Goal: Task Accomplishment & Management: Manage account settings

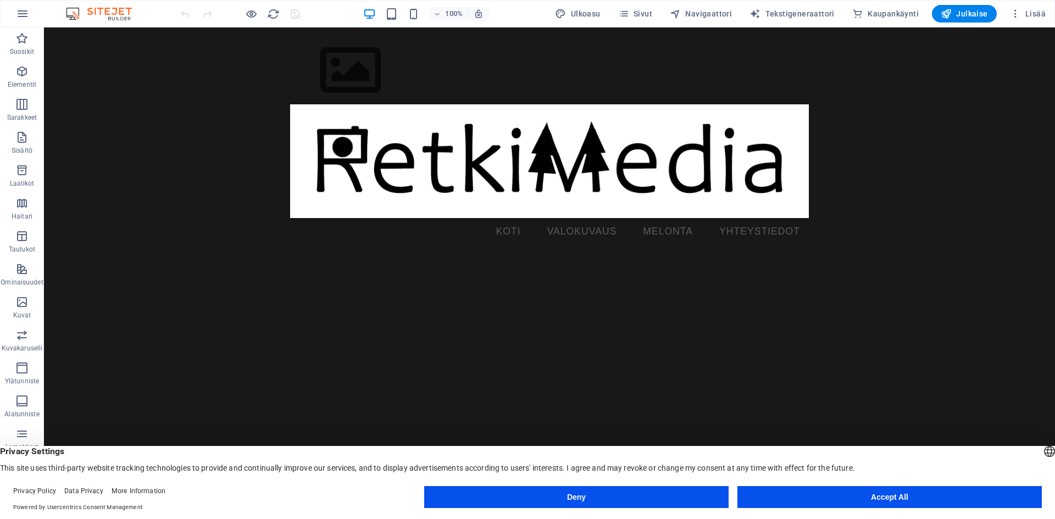
click at [673, 494] on button "Deny" at bounding box center [576, 497] width 304 height 22
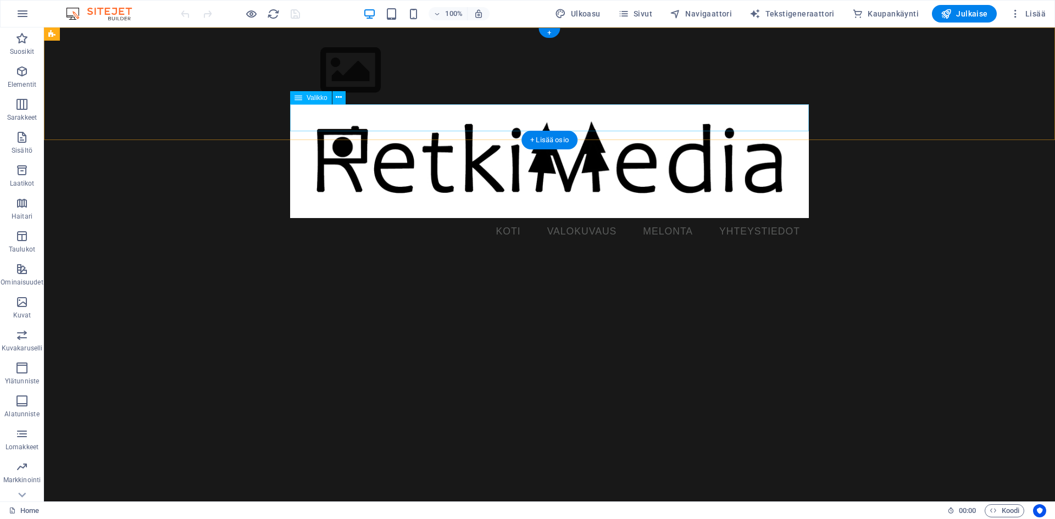
click at [577, 218] on nav "KOTI VALOKUVAUS MELONTA YHTEYSTIEDOT" at bounding box center [549, 231] width 518 height 27
click at [672, 218] on nav "KOTI VALOKUVAUS MELONTA YHTEYSTIEDOT" at bounding box center [549, 231] width 518 height 27
select select
select select "3"
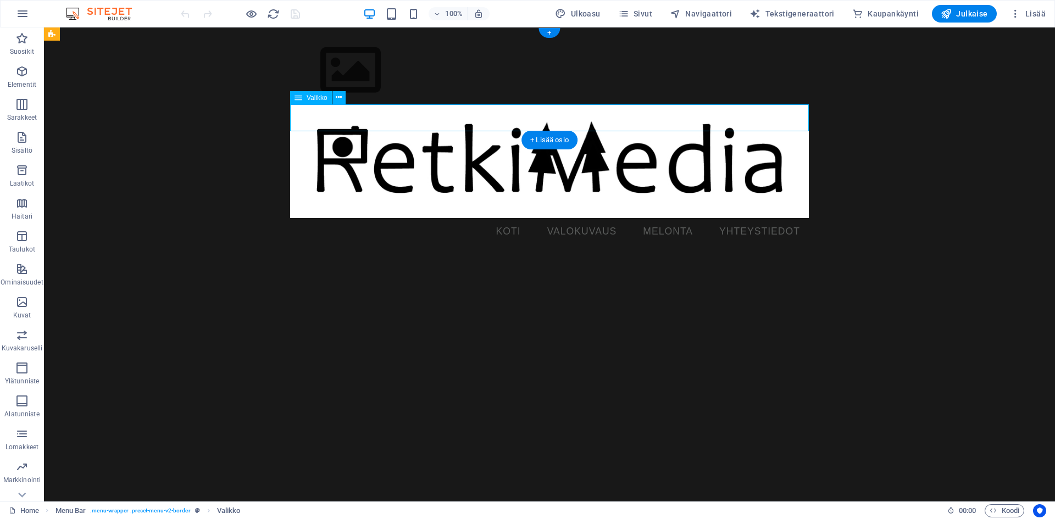
select select
select select "4"
select select
select select "5"
select select
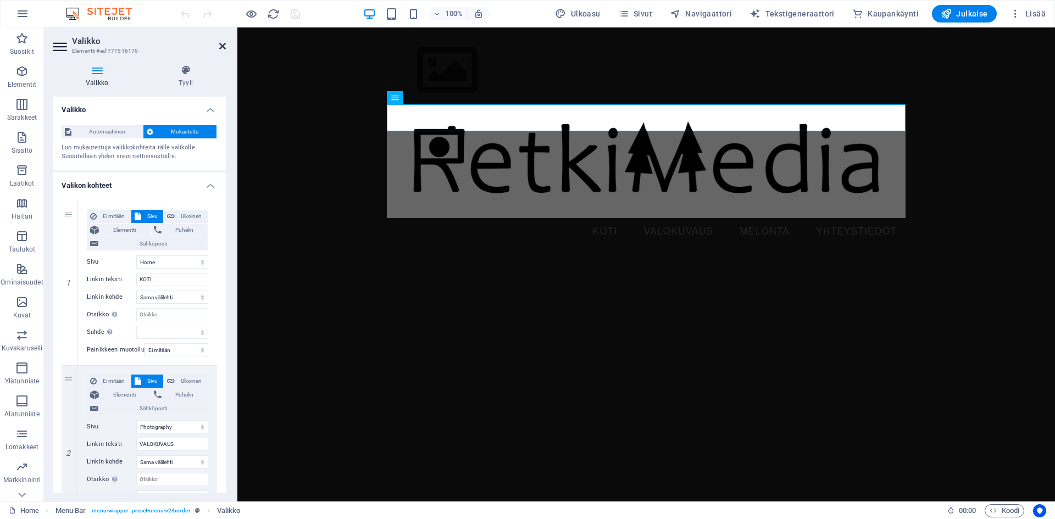
click at [225, 43] on icon at bounding box center [222, 46] width 7 height 9
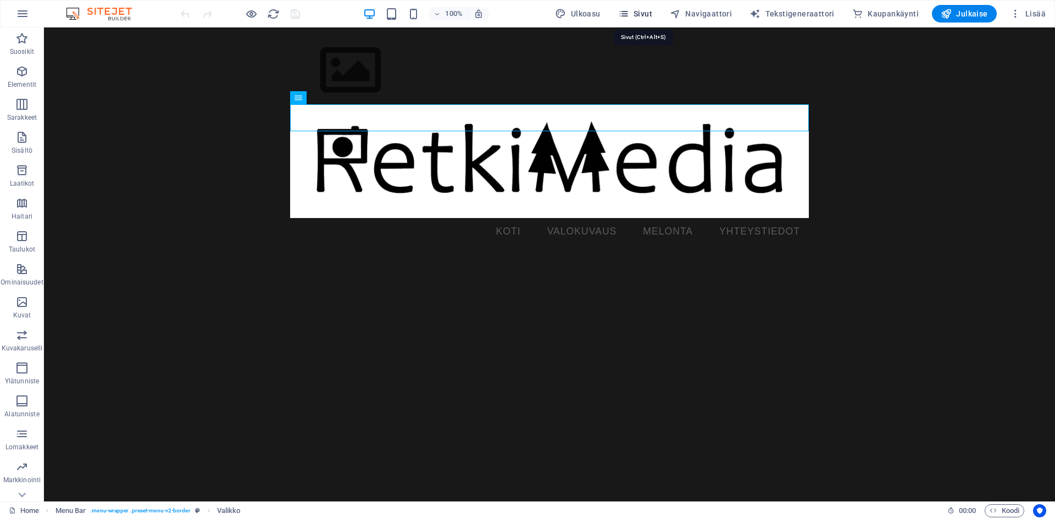
click at [629, 11] on icon "button" at bounding box center [623, 13] width 11 height 11
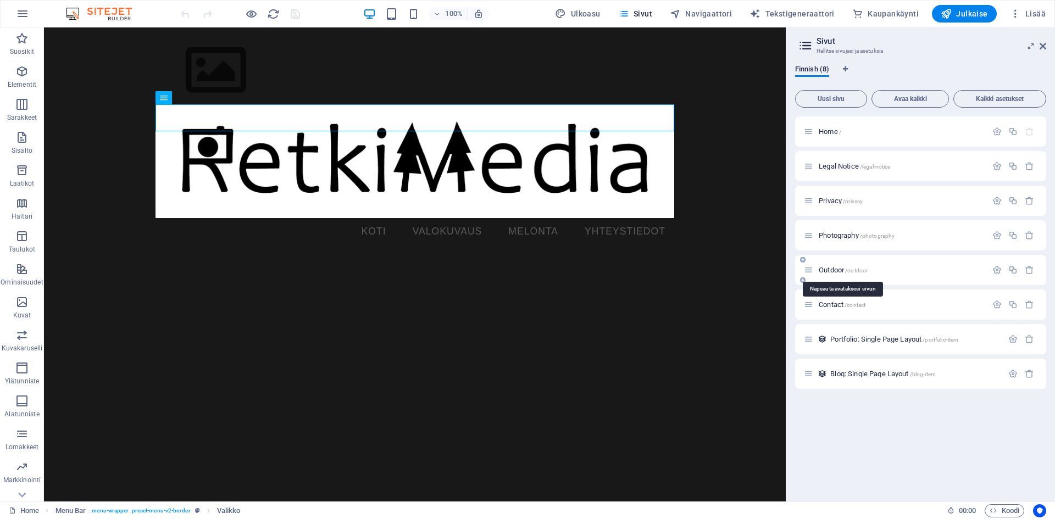
click at [829, 269] on span "Outdoor /outdoor" at bounding box center [842, 270] width 49 height 8
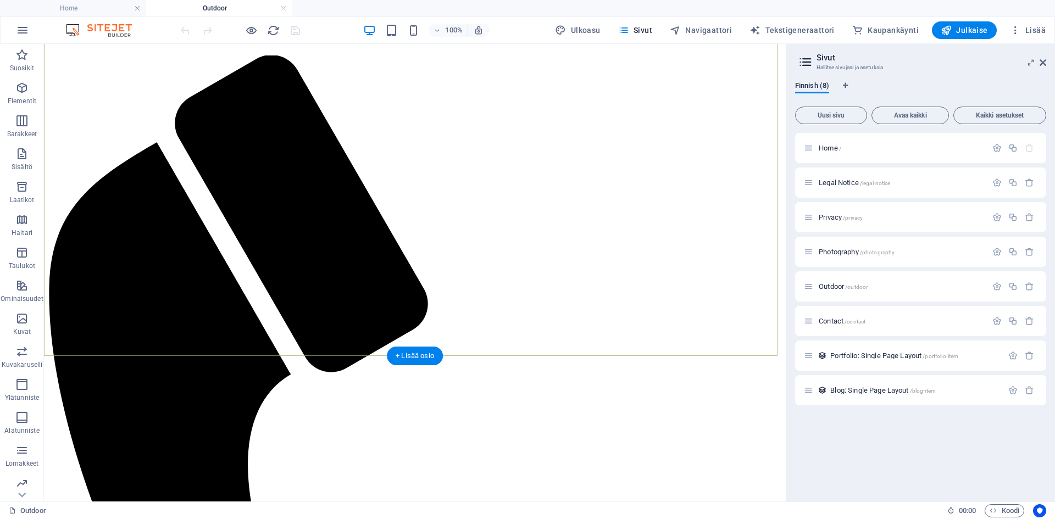
scroll to position [232, 0]
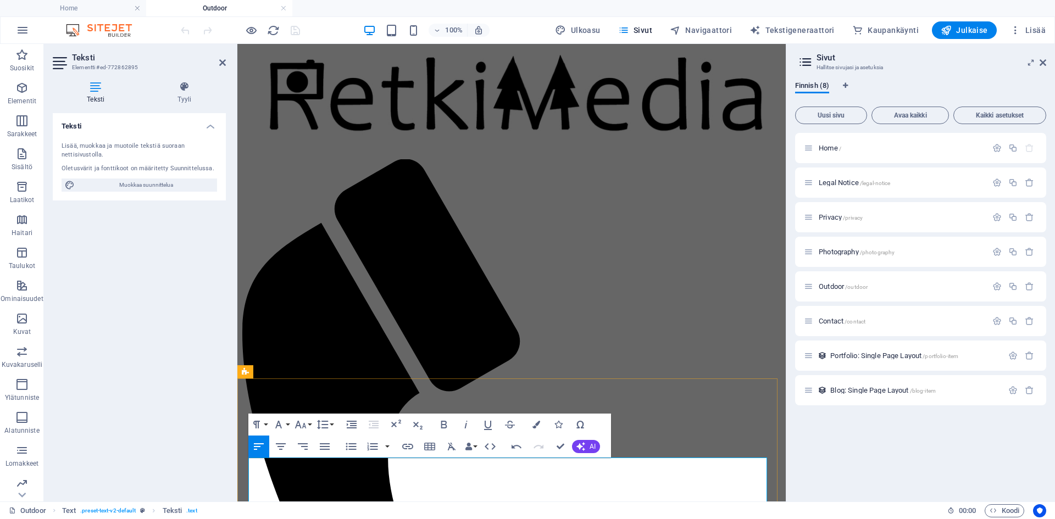
scroll to position [27071, 0]
click at [147, 377] on div "Teksti Lisää, muokkaa ja muotoile tekstiä suoraan nettisivustolla. Oletusvärit …" at bounding box center [139, 303] width 173 height 380
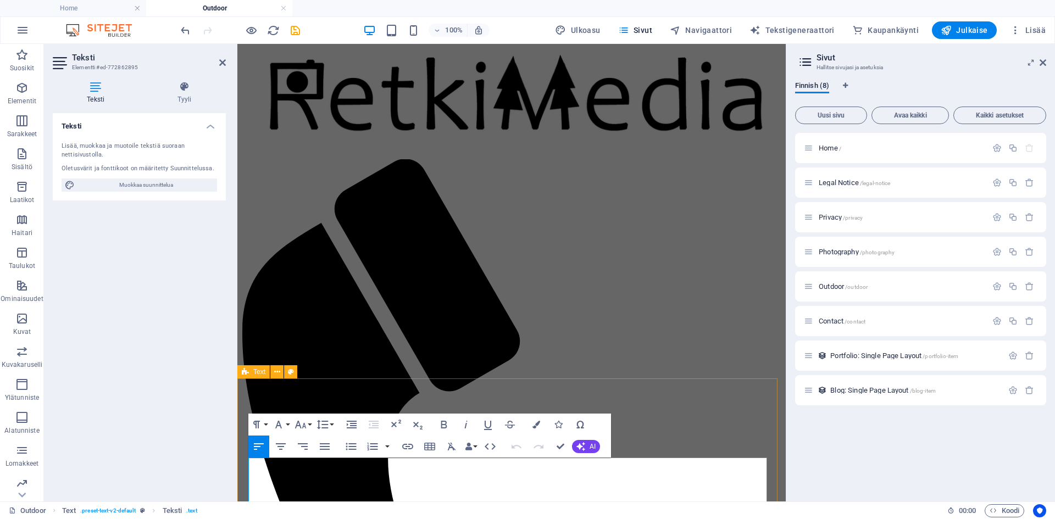
scroll to position [192, 0]
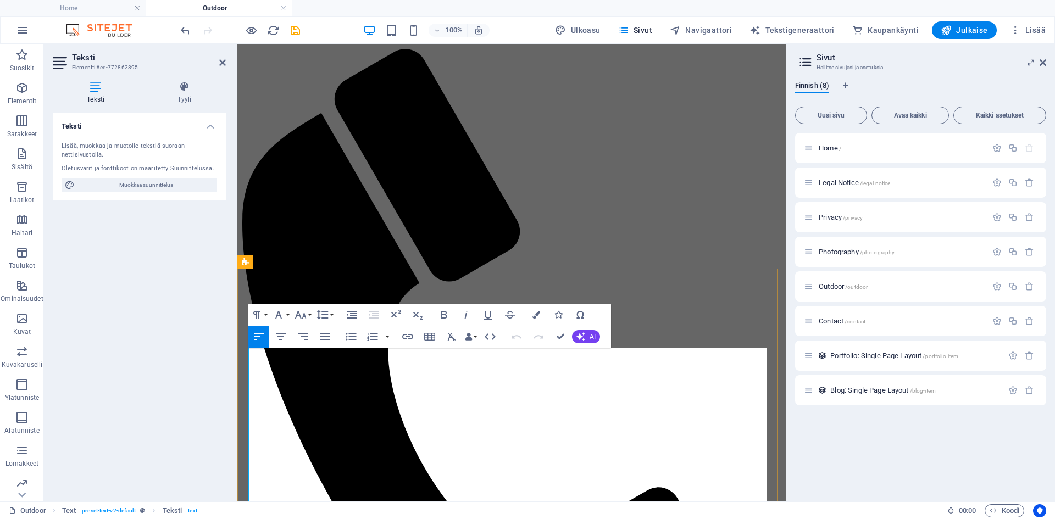
click at [446, 311] on icon "button" at bounding box center [443, 314] width 13 height 13
click at [305, 315] on icon "button" at bounding box center [300, 314] width 13 height 13
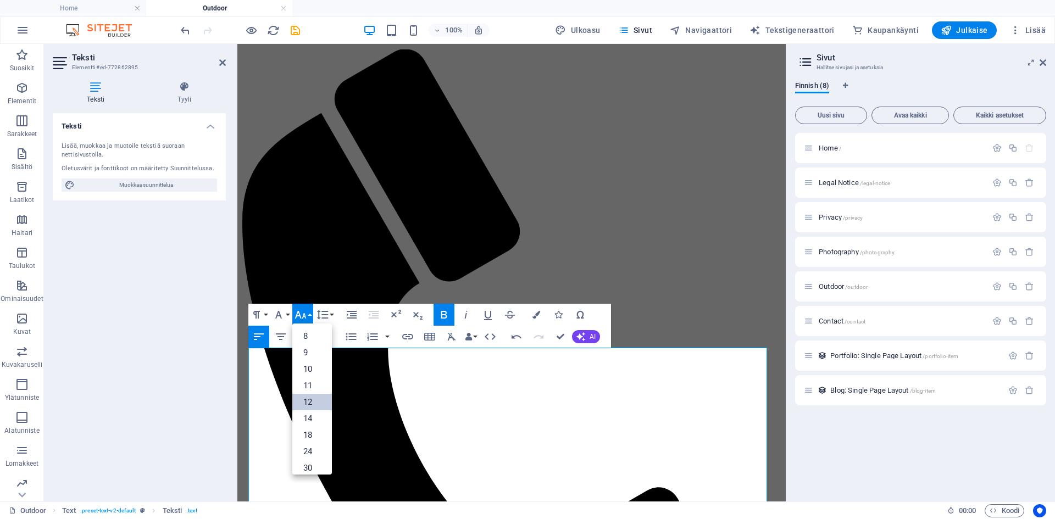
click at [303, 403] on link "12" at bounding box center [312, 402] width 40 height 16
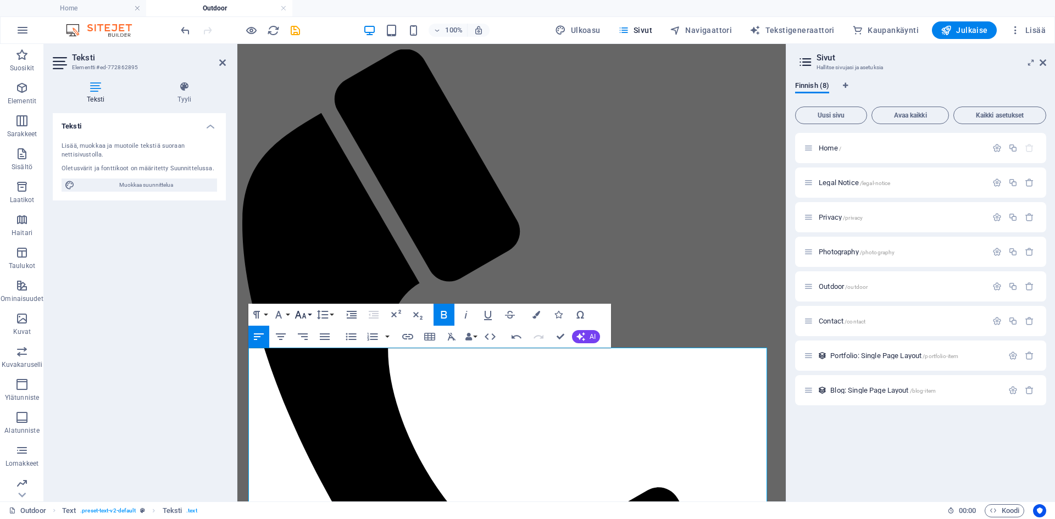
click at [304, 316] on icon "button" at bounding box center [300, 314] width 13 height 13
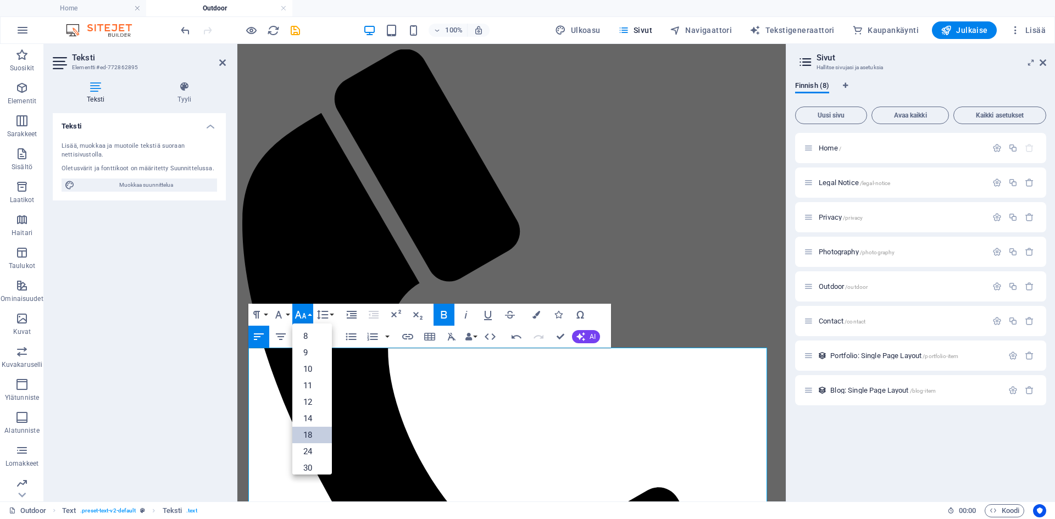
click at [311, 434] on link "18" at bounding box center [312, 435] width 40 height 16
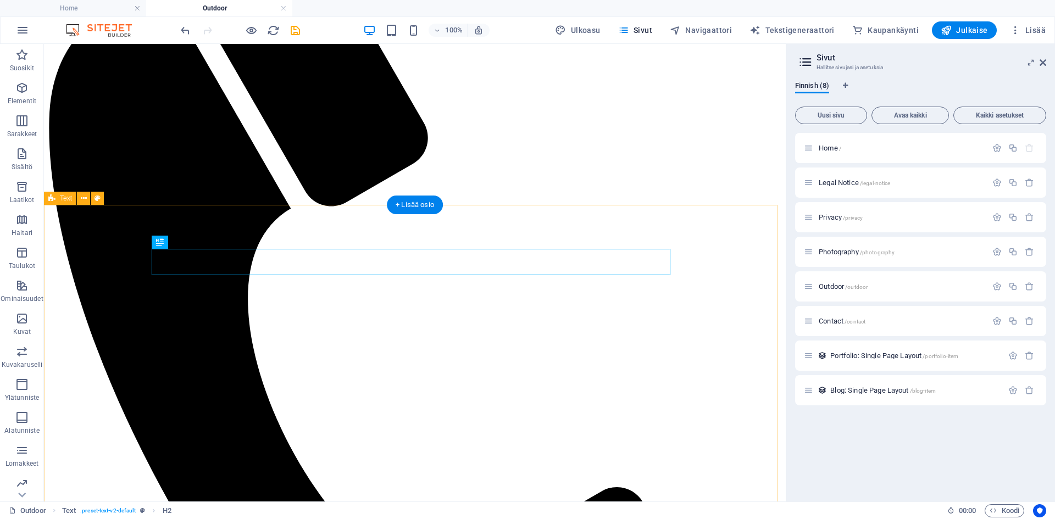
scroll to position [411, 0]
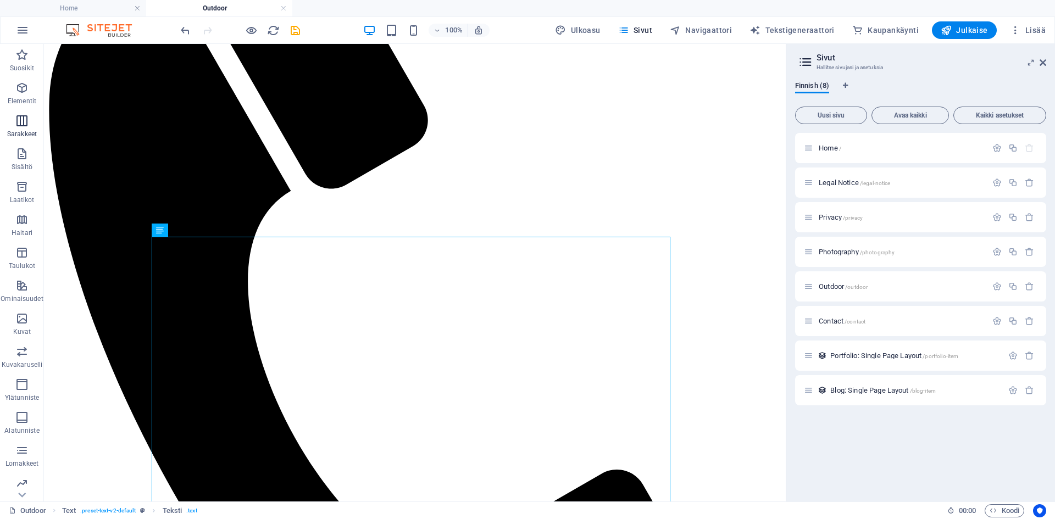
click at [14, 123] on span "Sarakkeet" at bounding box center [22, 127] width 44 height 26
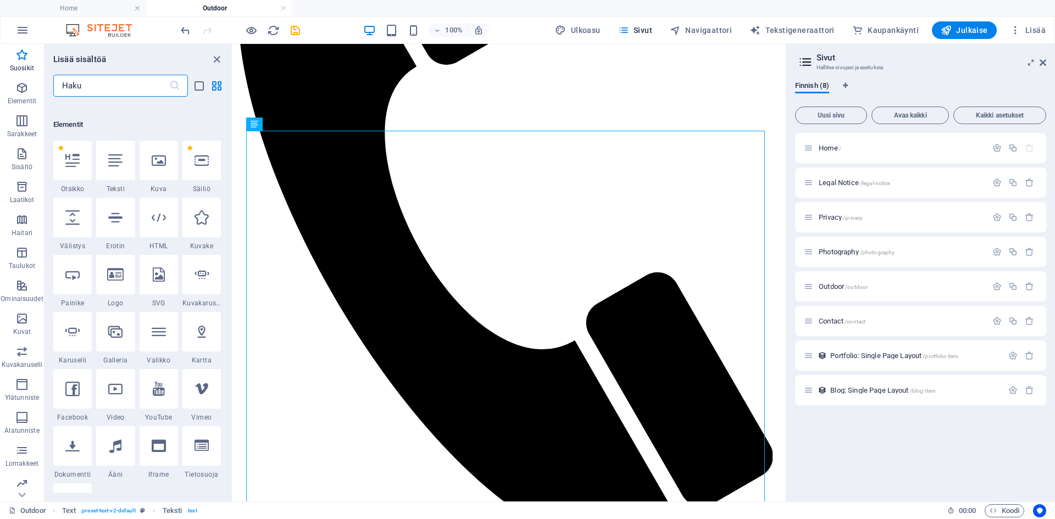
scroll to position [0, 0]
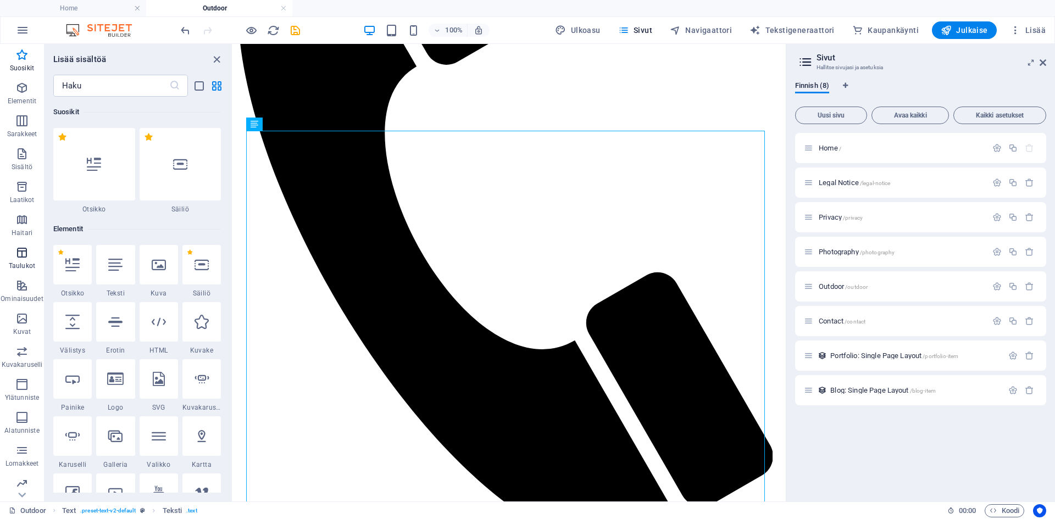
click at [21, 250] on icon "button" at bounding box center [21, 252] width 13 height 13
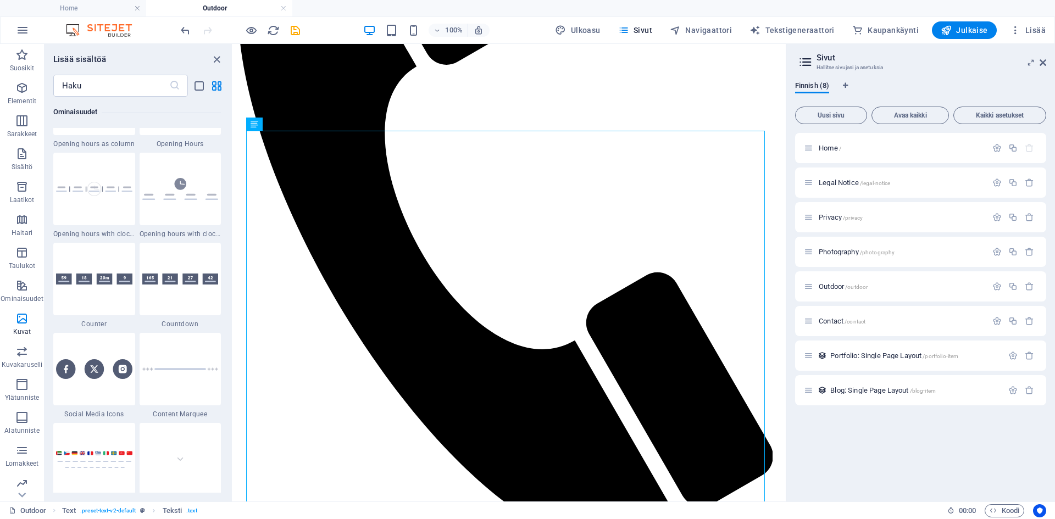
scroll to position [4793, 0]
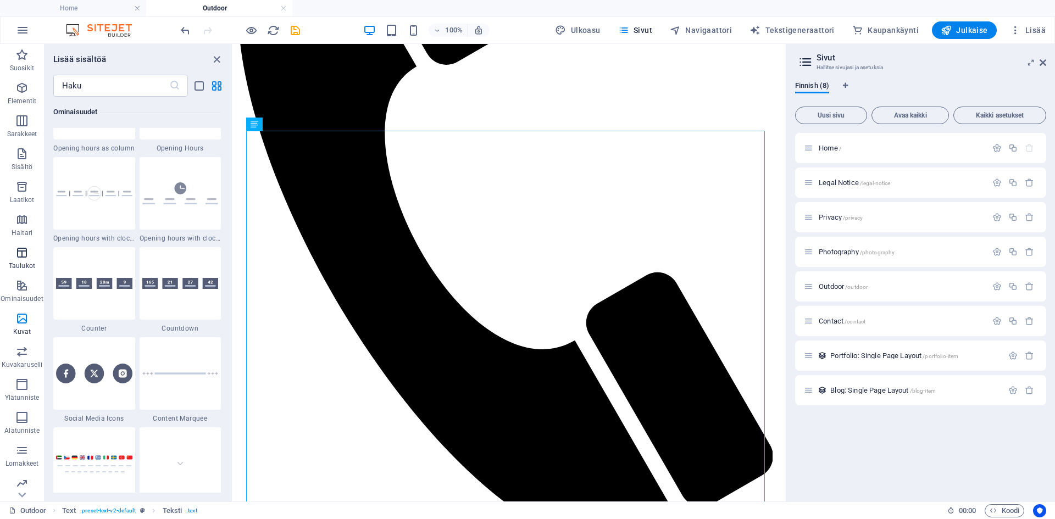
click at [16, 259] on span "Taulukot" at bounding box center [22, 259] width 44 height 26
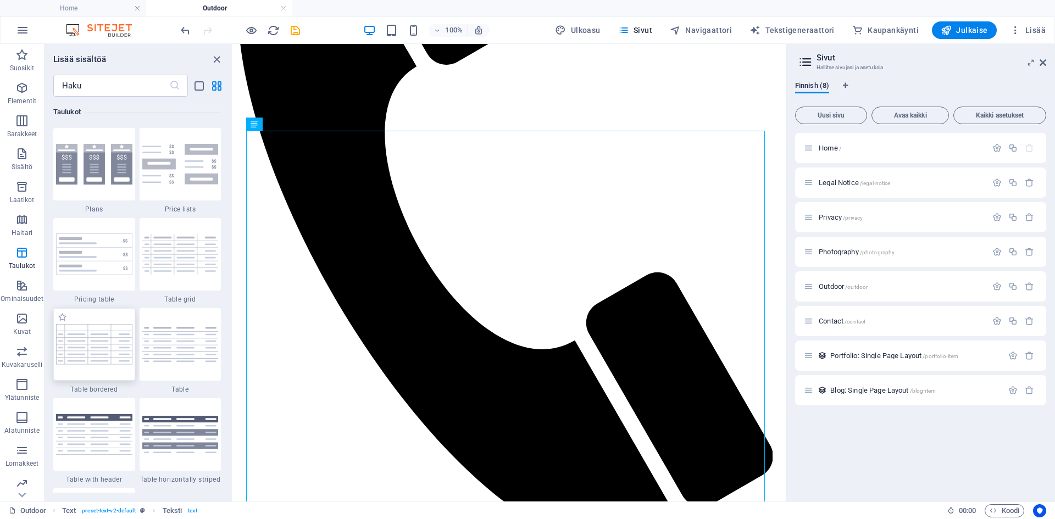
scroll to position [3804, 0]
click at [104, 256] on img at bounding box center [94, 254] width 76 height 42
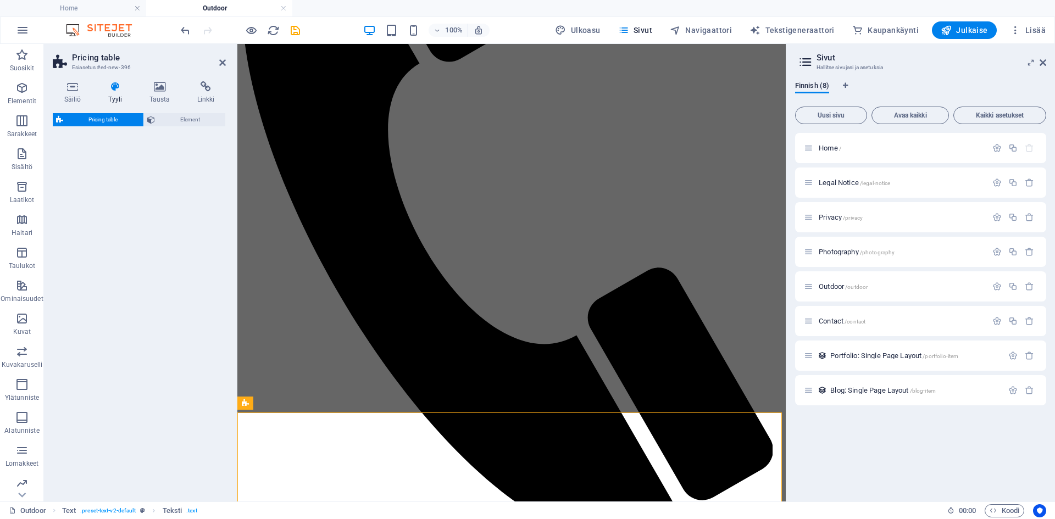
select select "rem"
select select "px"
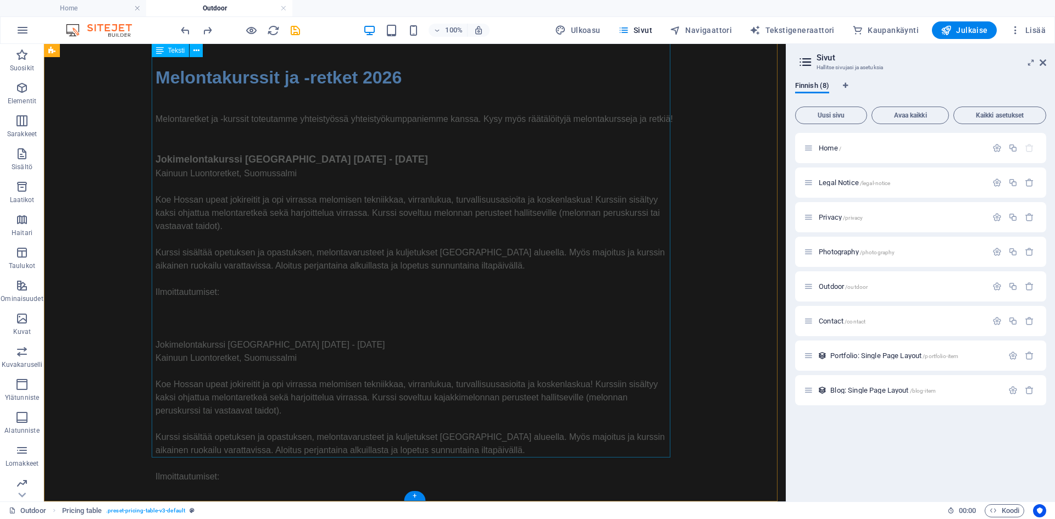
scroll to position [996, 0]
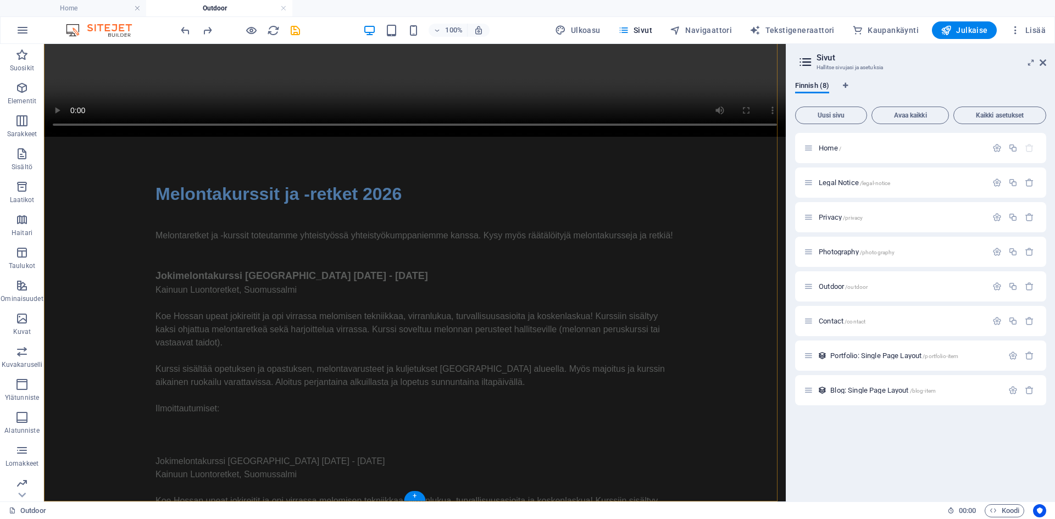
click at [413, 492] on div "+" at bounding box center [414, 496] width 21 height 10
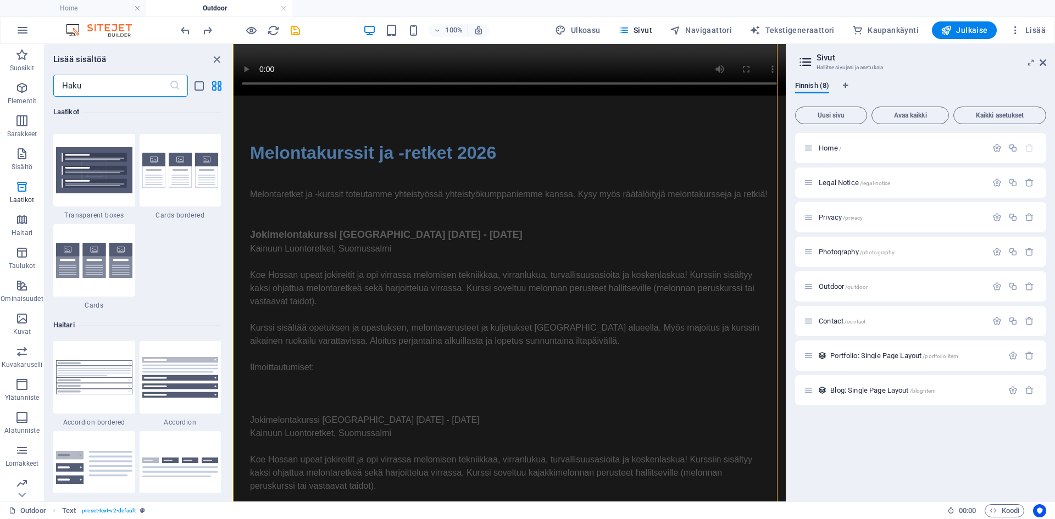
scroll to position [3295, 0]
drag, startPoint x: 184, startPoint y: 180, endPoint x: 160, endPoint y: 258, distance: 81.0
click at [184, 180] on img at bounding box center [180, 170] width 76 height 36
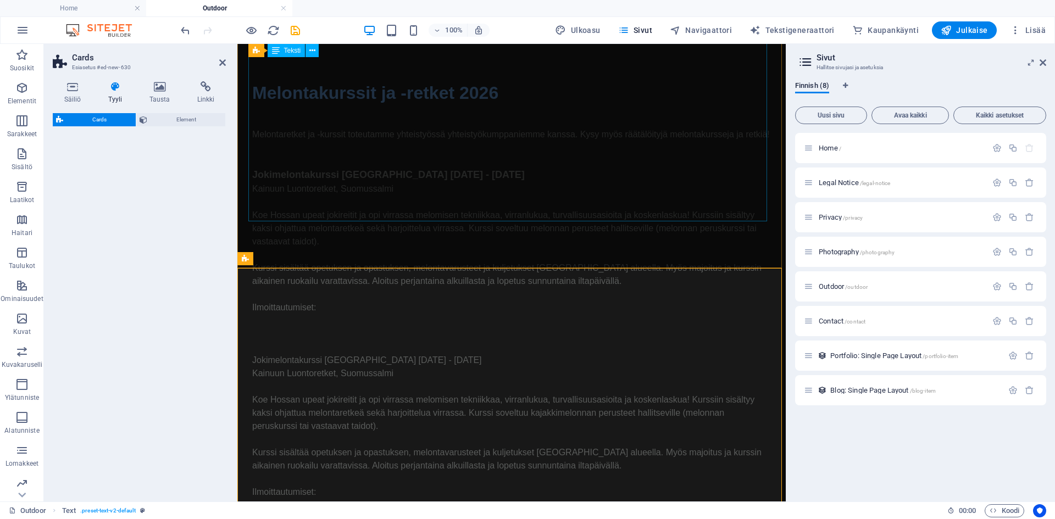
select select "rem"
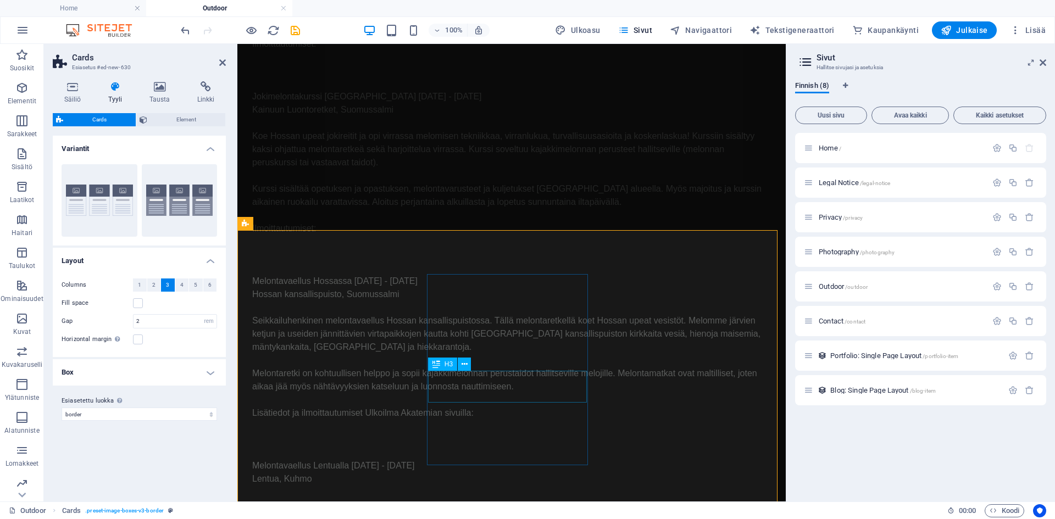
scroll to position [1167, 0]
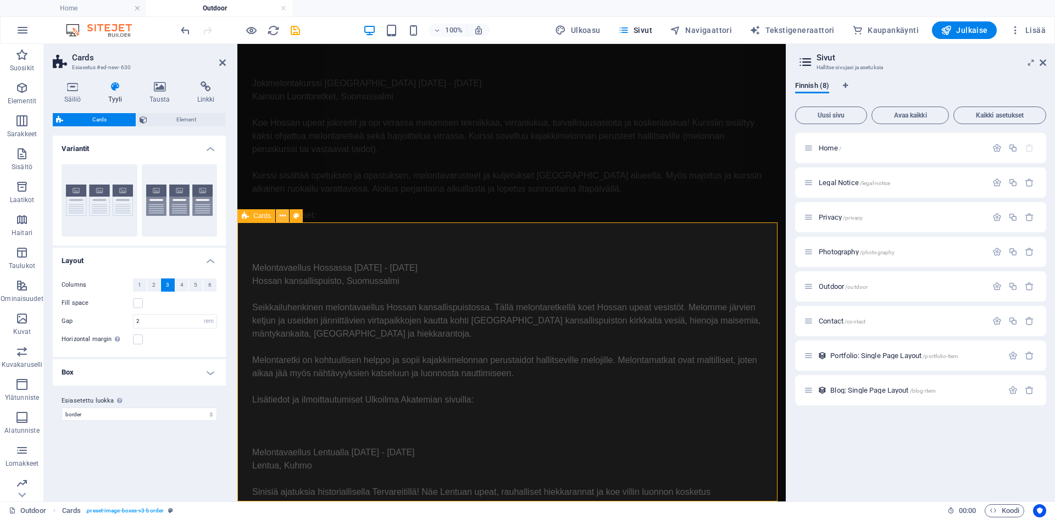
click at [281, 218] on icon at bounding box center [283, 216] width 6 height 12
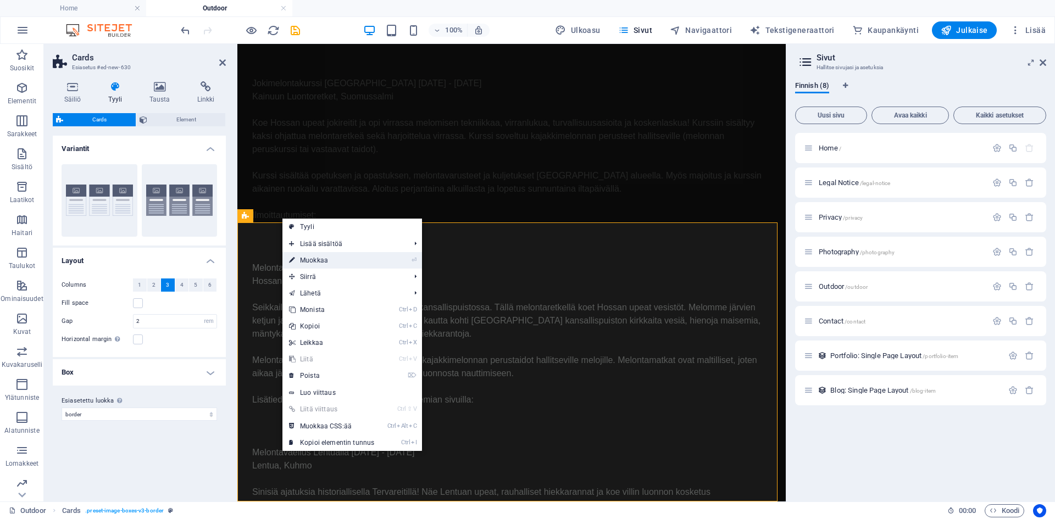
click at [382, 261] on li "⏎ Muokkaa" at bounding box center [352, 260] width 140 height 16
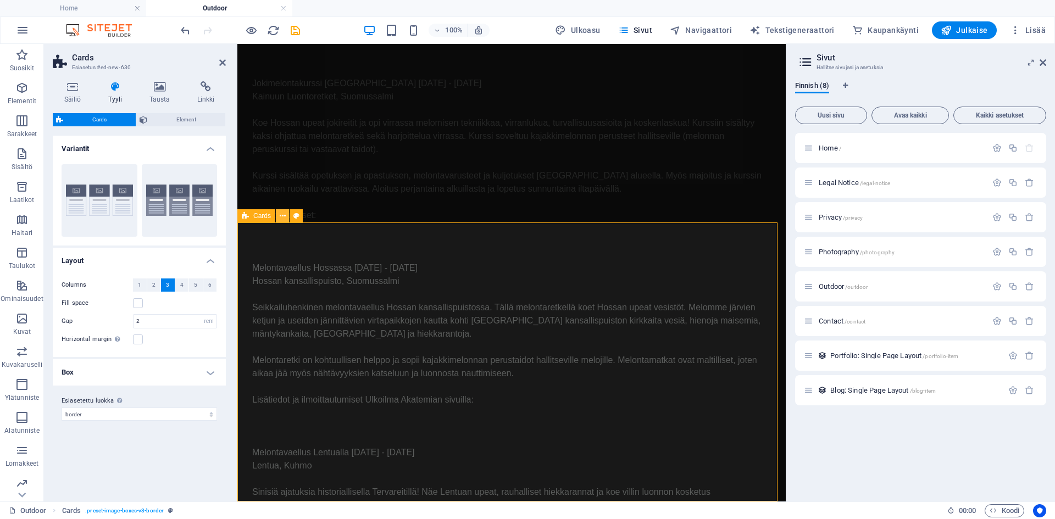
click at [281, 218] on icon at bounding box center [283, 216] width 6 height 12
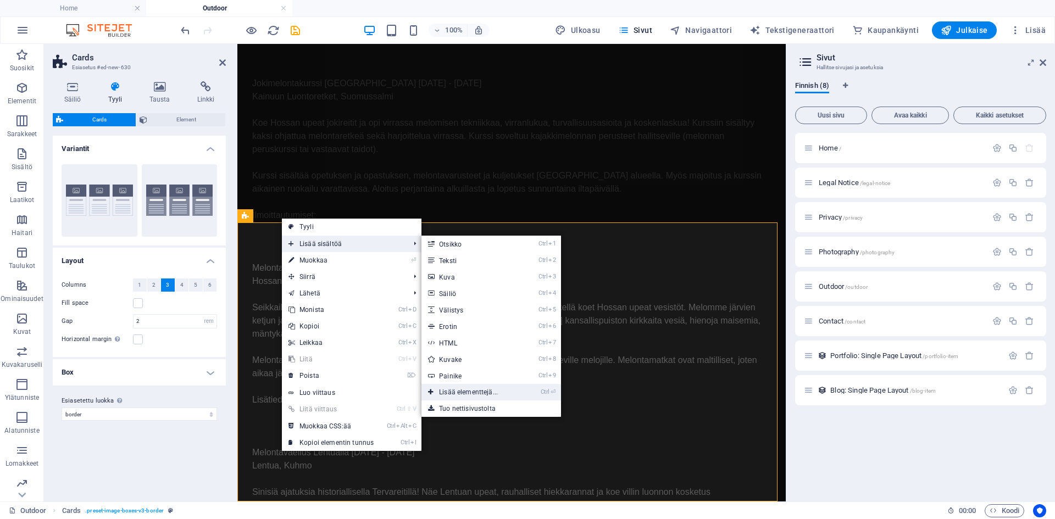
click at [488, 388] on link "Ctrl ⏎ Lisää elementtejä..." at bounding box center [470, 392] width 98 height 16
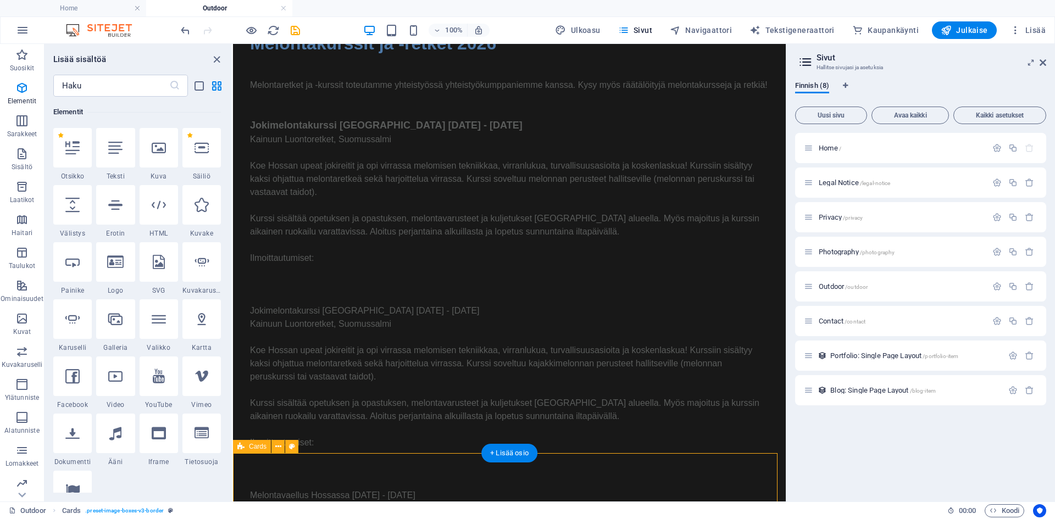
scroll to position [1169, 0]
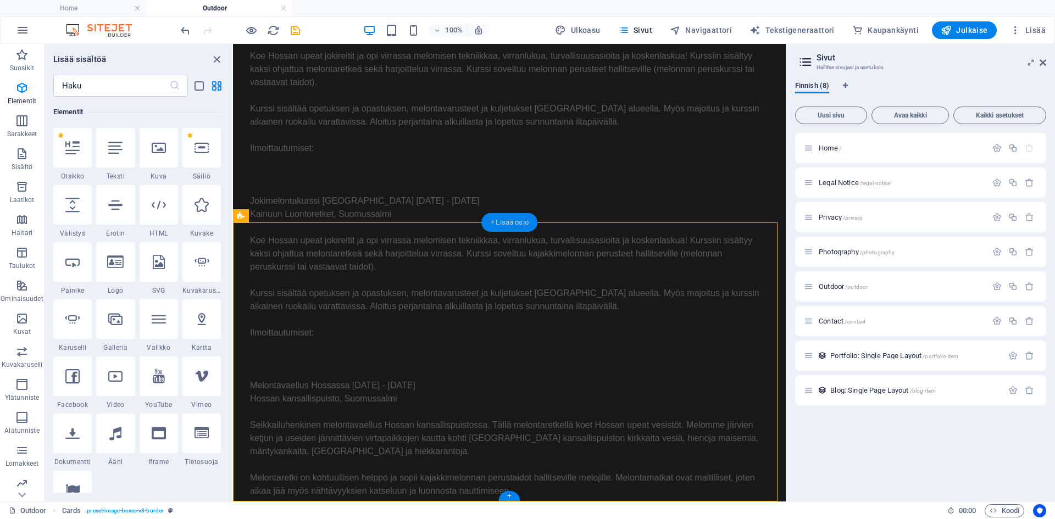
click at [508, 222] on div "+ Lisää osio" at bounding box center [509, 222] width 56 height 19
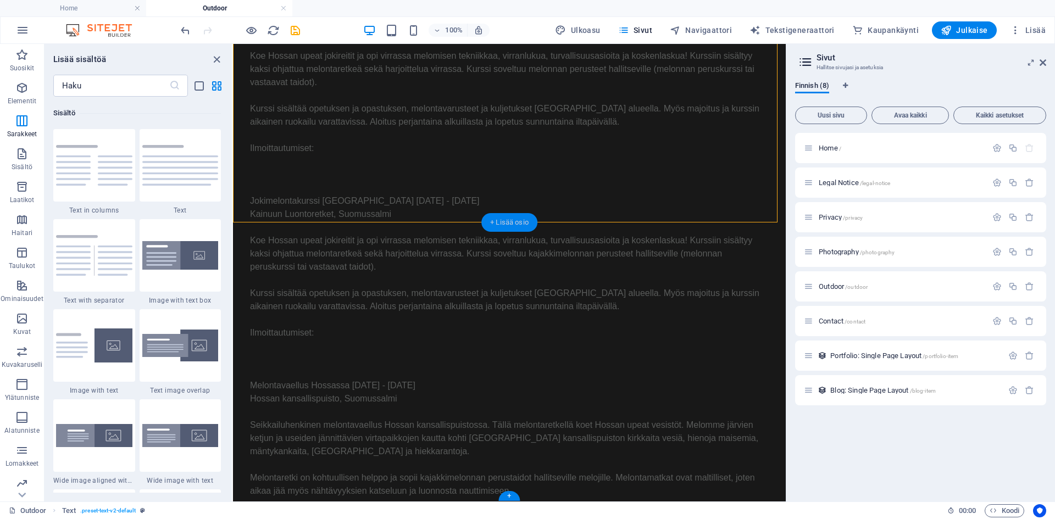
scroll to position [1922, 0]
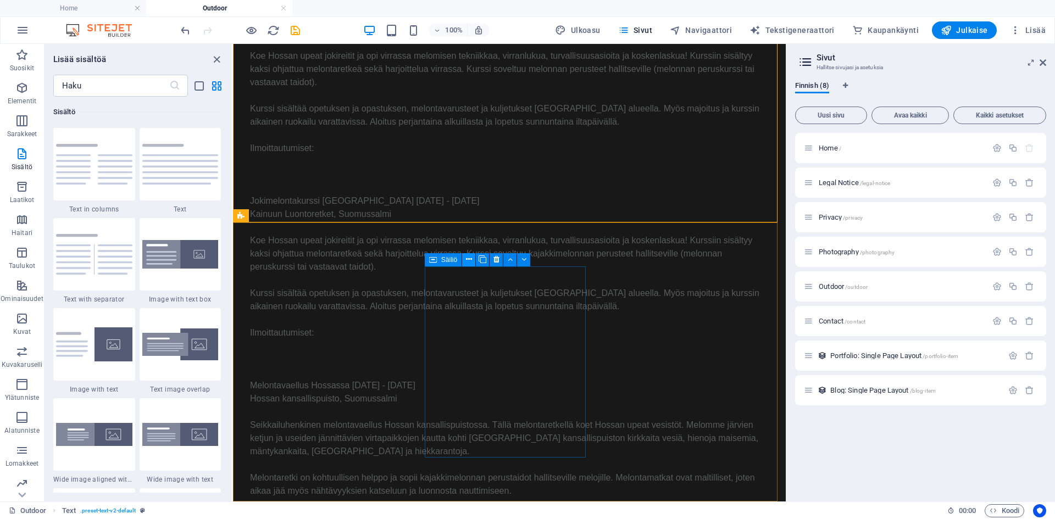
click at [467, 258] on icon at bounding box center [469, 260] width 6 height 12
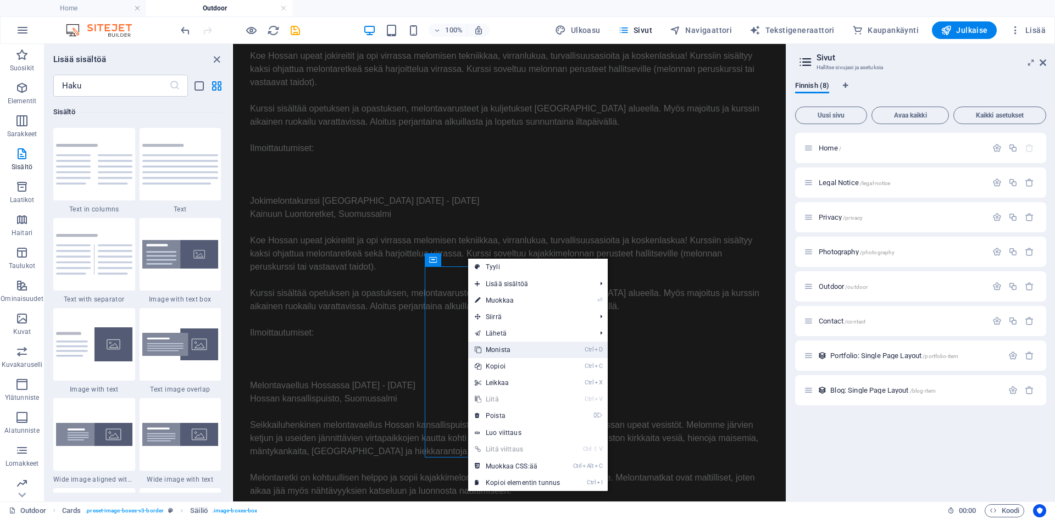
click at [539, 345] on link "Ctrl D Monista" at bounding box center [517, 350] width 98 height 16
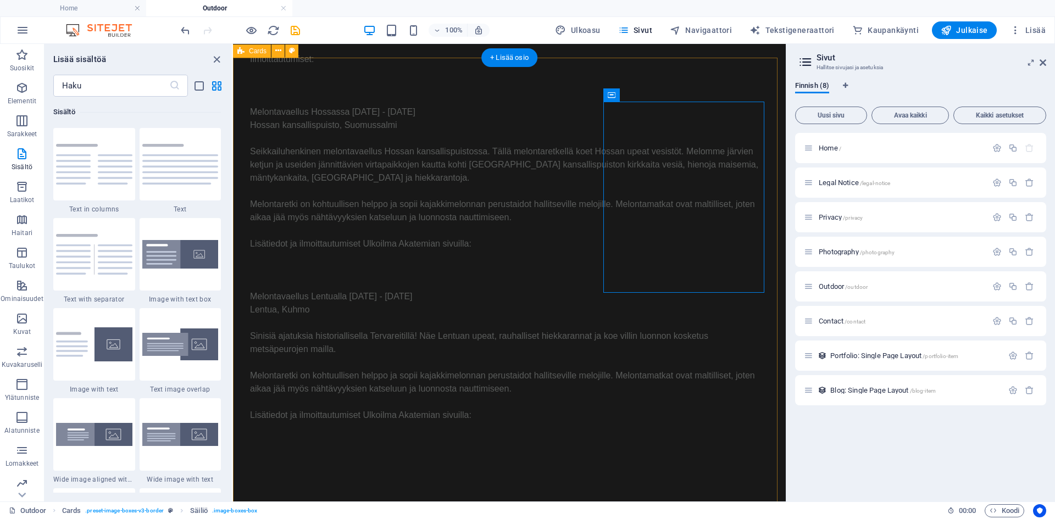
scroll to position [1279, 0]
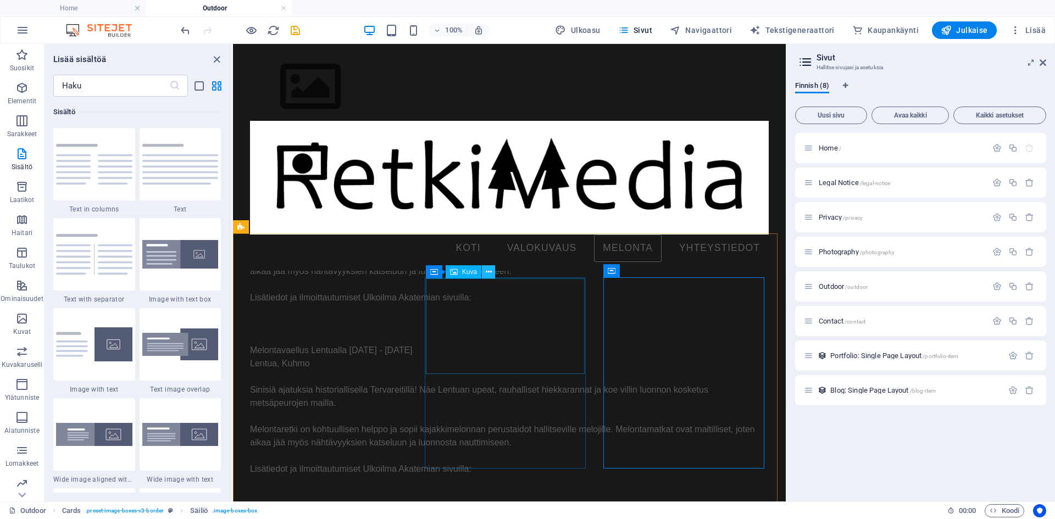
click at [491, 272] on icon at bounding box center [489, 272] width 6 height 12
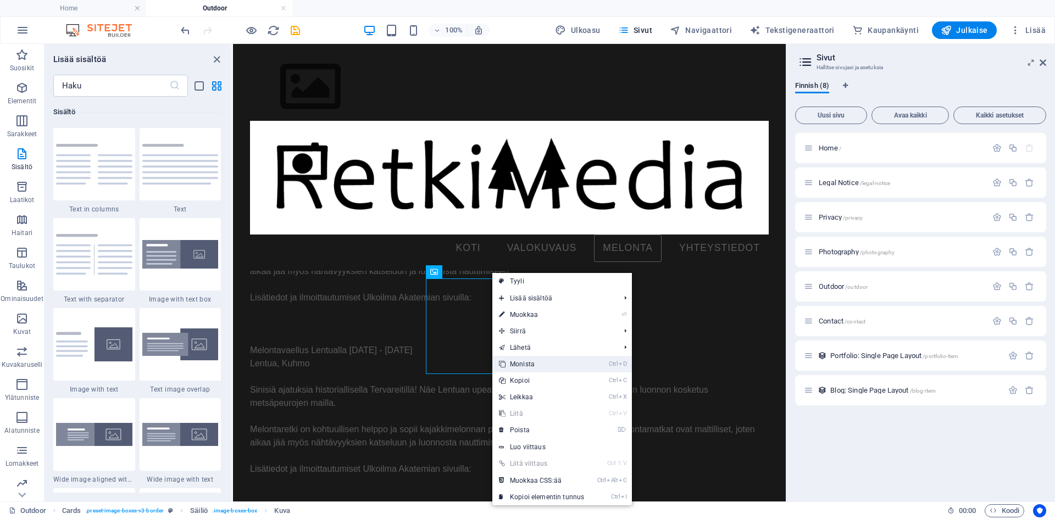
click at [541, 370] on link "Ctrl D Monista" at bounding box center [541, 364] width 98 height 16
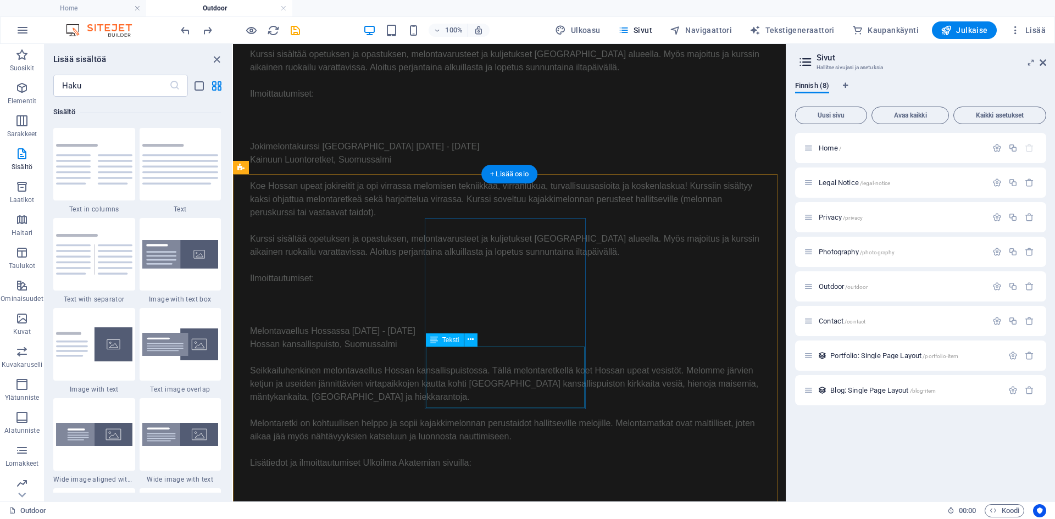
scroll to position [1224, 0]
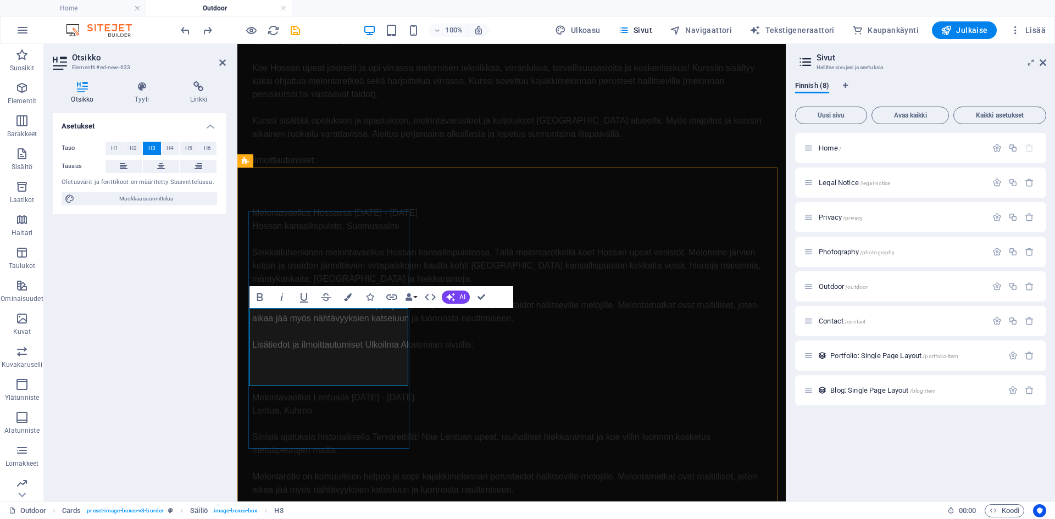
scroll to position [58, 4]
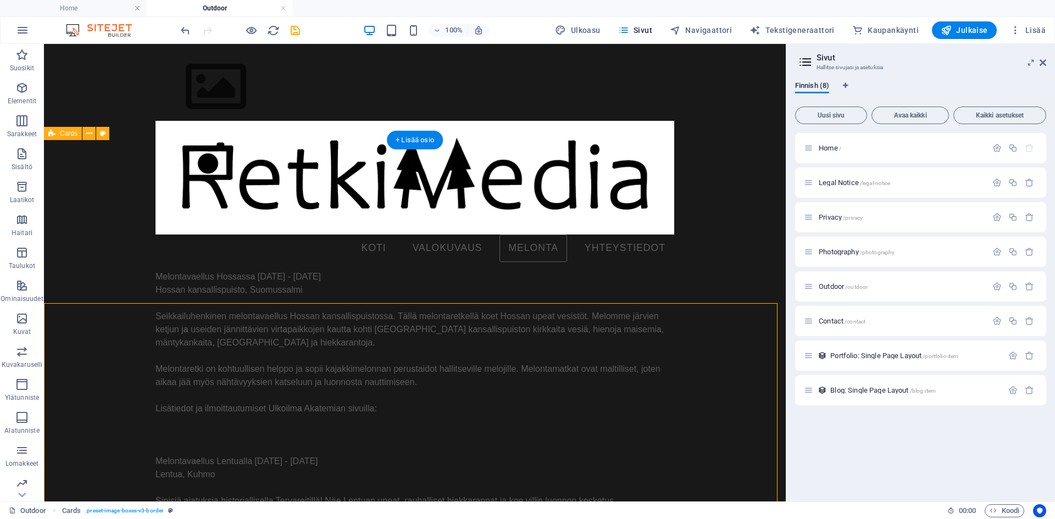
scroll to position [1475, 0]
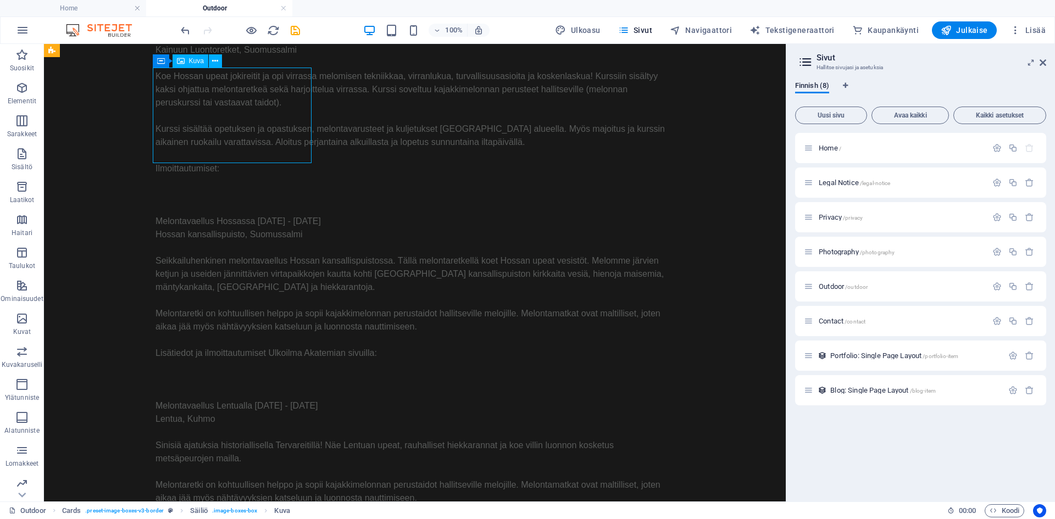
select select "%"
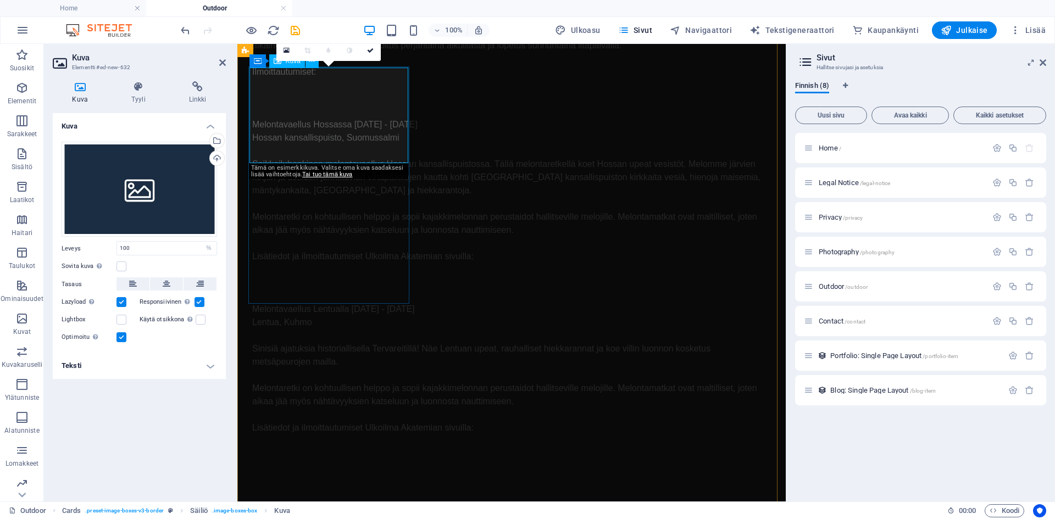
click at [208, 140] on div "Valitse tiedostot tiedostonhallinnasta, kuvapankista tai lataa tiedosto(ja)" at bounding box center [171, 141] width 71 height 41
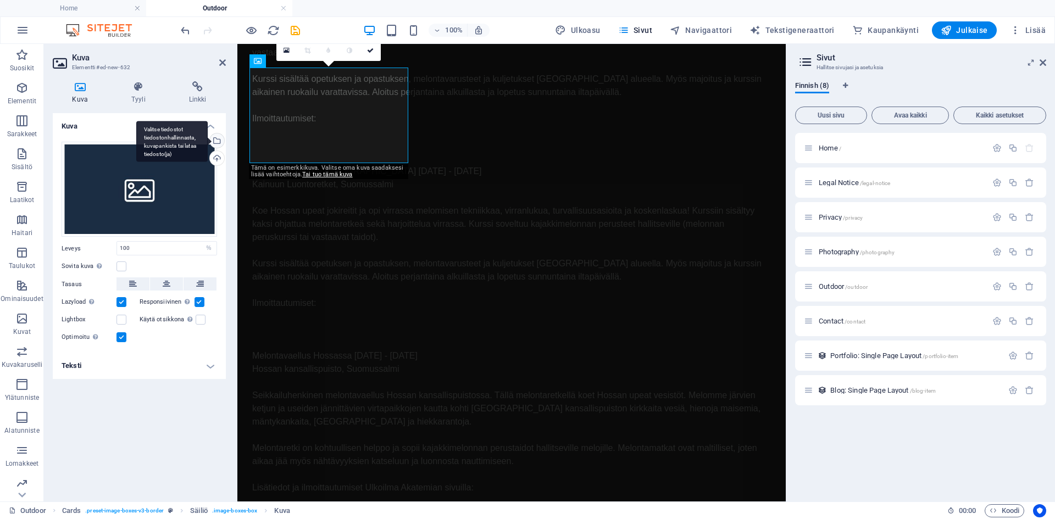
scroll to position [969, 0]
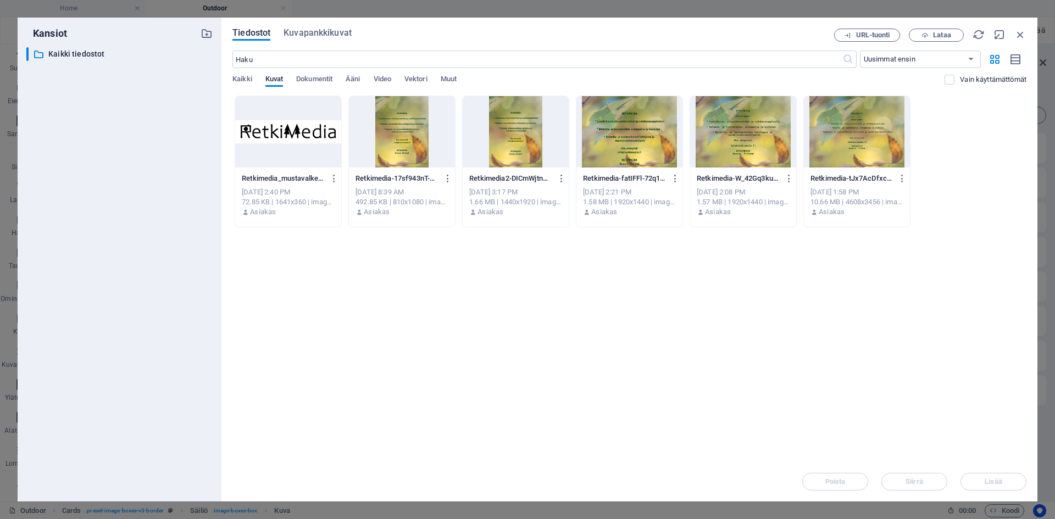
click at [304, 139] on div at bounding box center [288, 131] width 106 height 71
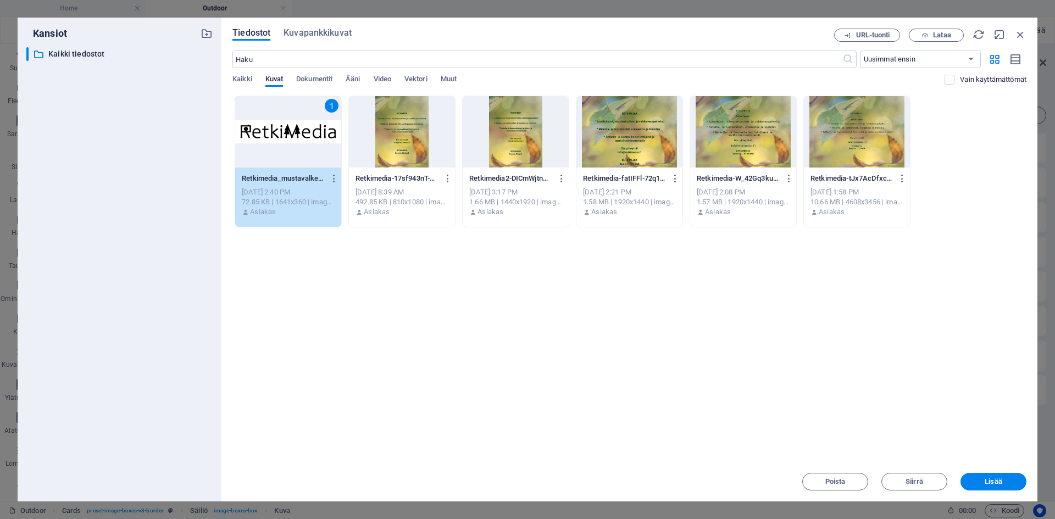
click at [304, 139] on div "1" at bounding box center [288, 131] width 106 height 71
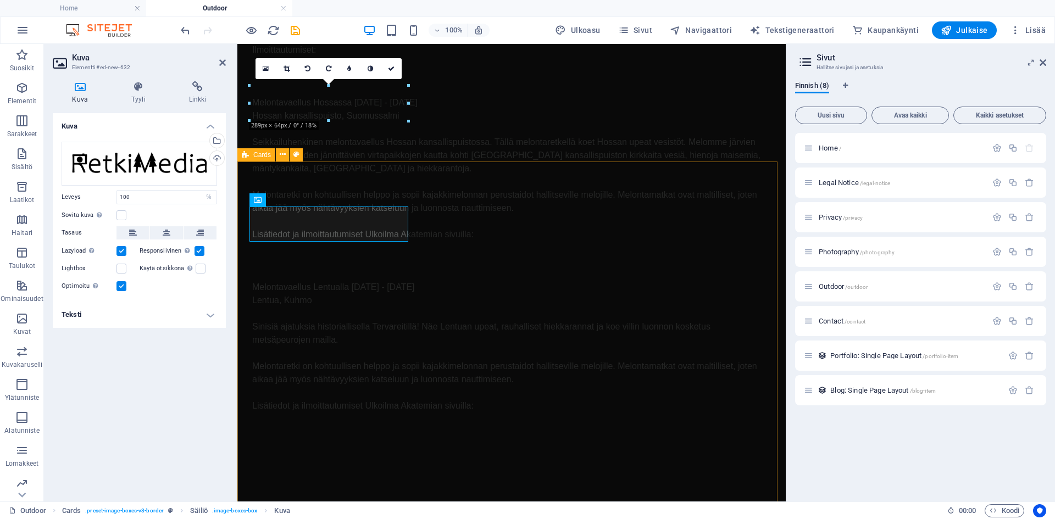
scroll to position [1348, 0]
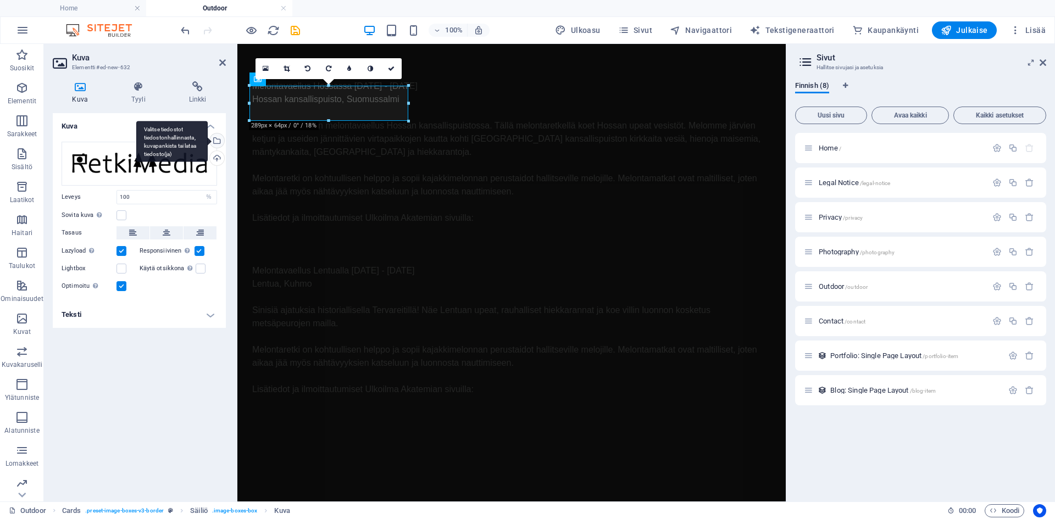
click at [217, 138] on div "Valitse tiedostot tiedostonhallinnasta, kuvapankista tai lataa tiedosto(ja)" at bounding box center [216, 141] width 16 height 16
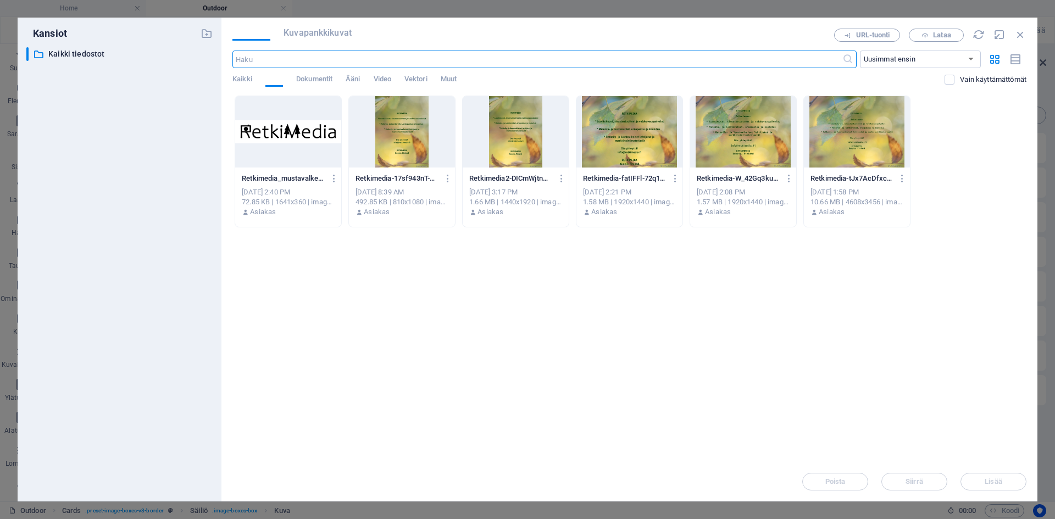
scroll to position [923, 0]
click at [638, 139] on div at bounding box center [629, 131] width 106 height 71
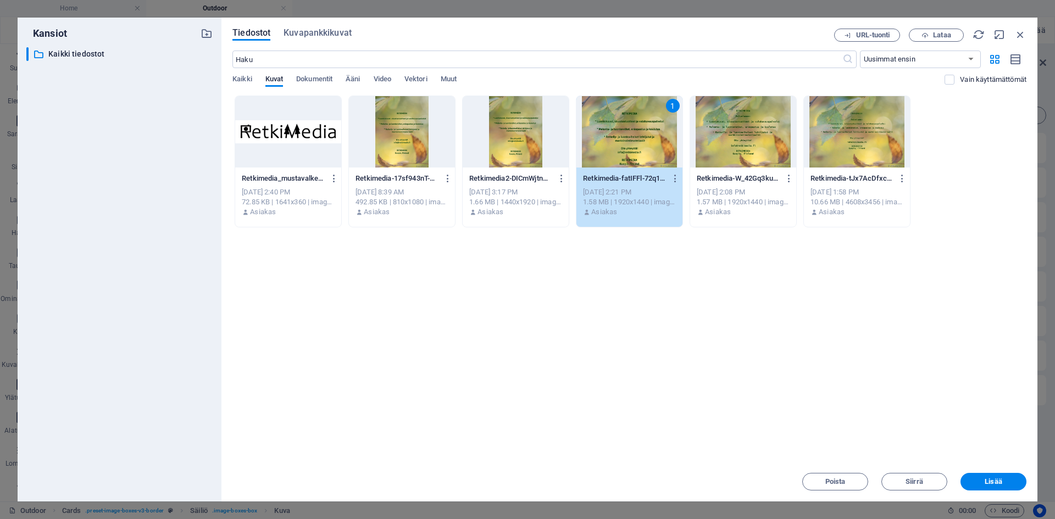
click at [638, 139] on div "1" at bounding box center [629, 131] width 106 height 71
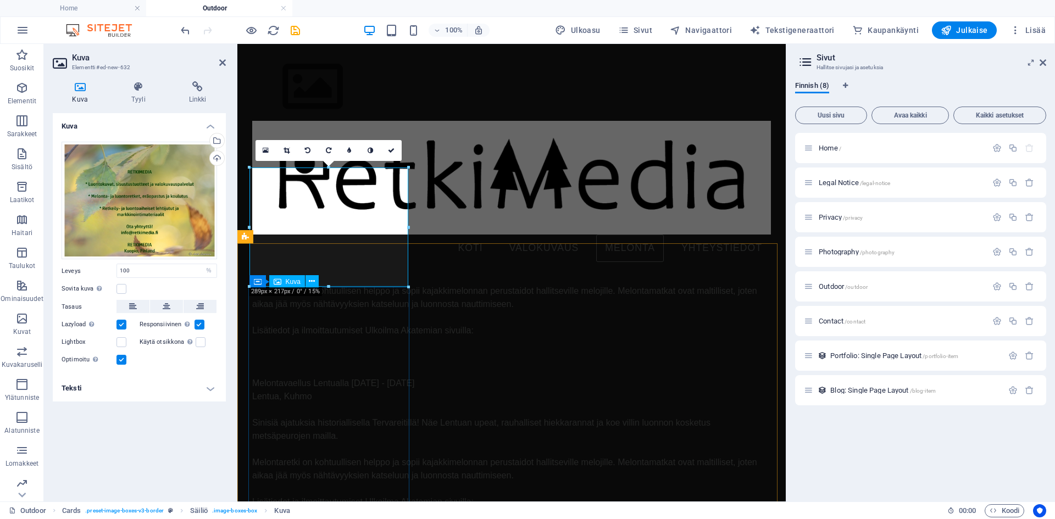
scroll to position [1179, 0]
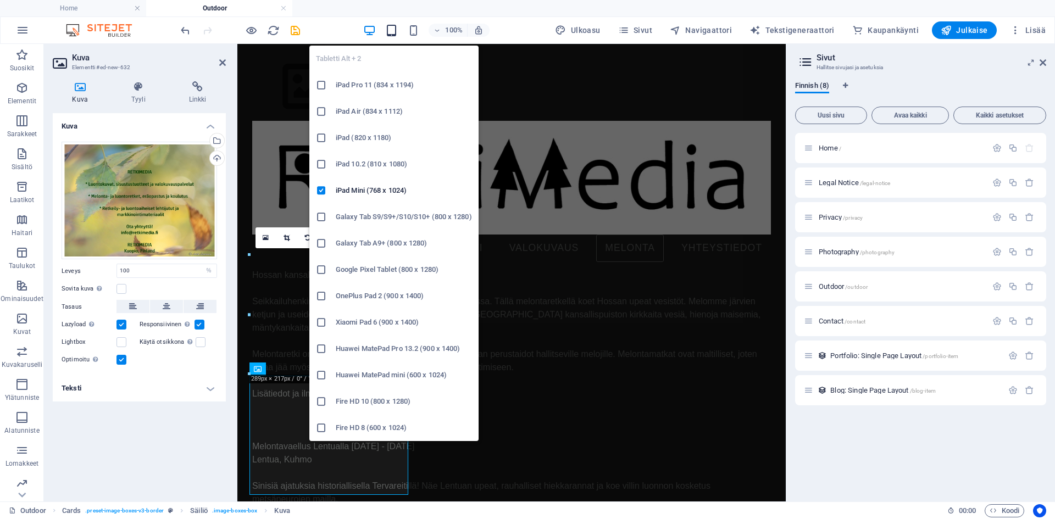
click at [391, 32] on icon "button" at bounding box center [391, 30] width 13 height 13
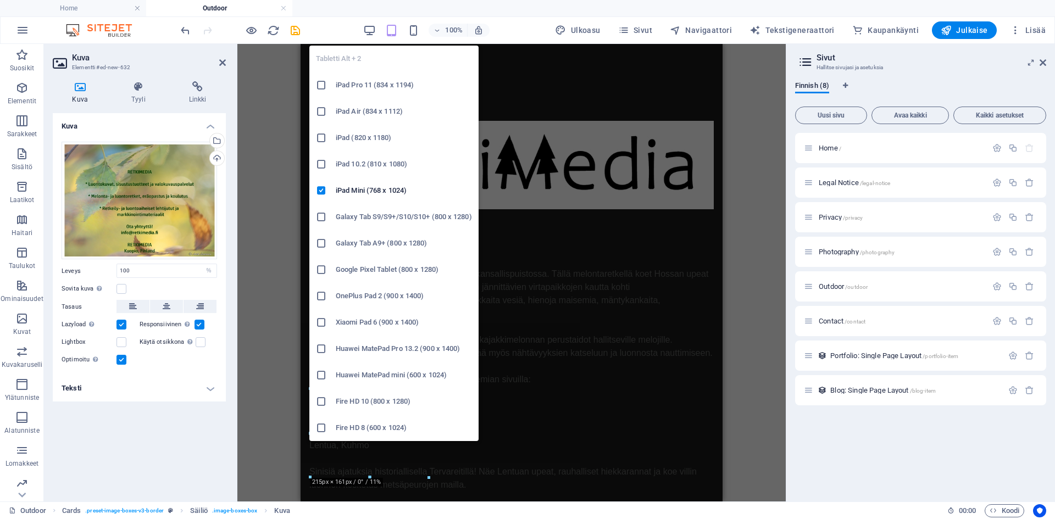
scroll to position [1009, 0]
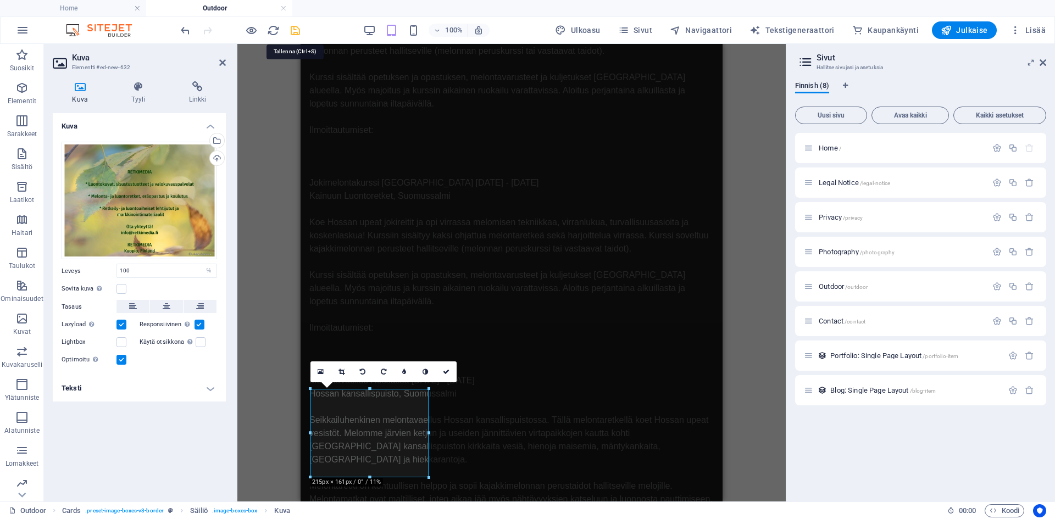
click at [295, 30] on icon "save" at bounding box center [295, 30] width 13 height 13
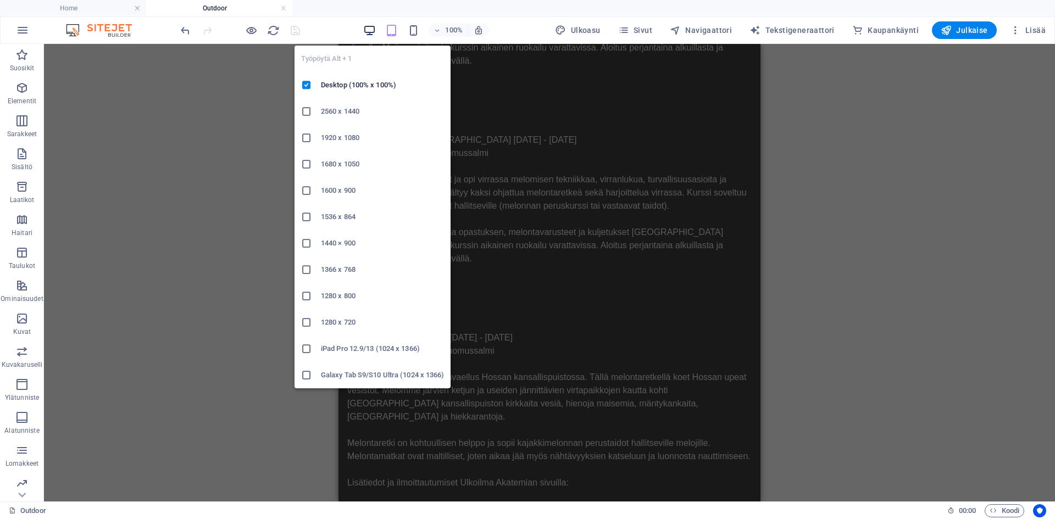
click at [375, 29] on icon "button" at bounding box center [369, 30] width 13 height 13
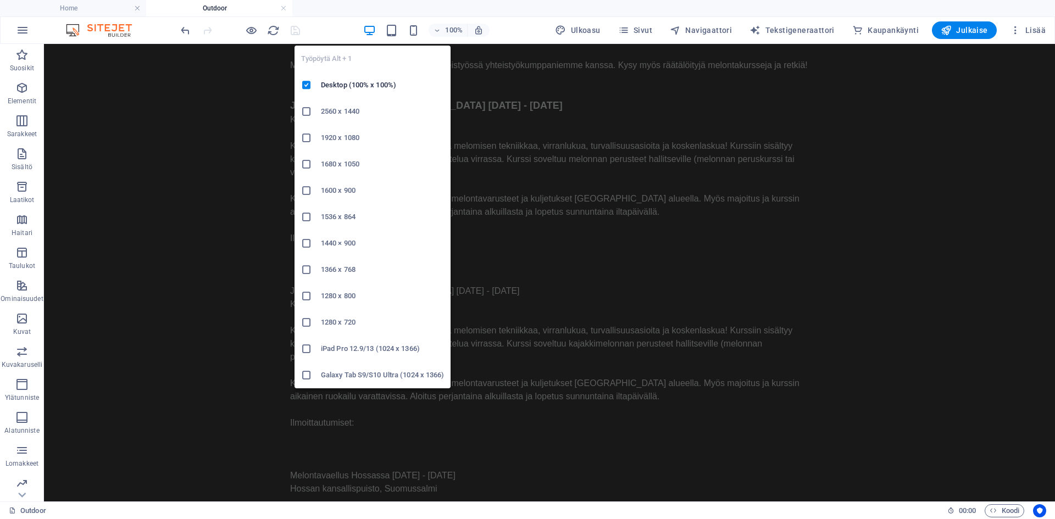
scroll to position [1320, 0]
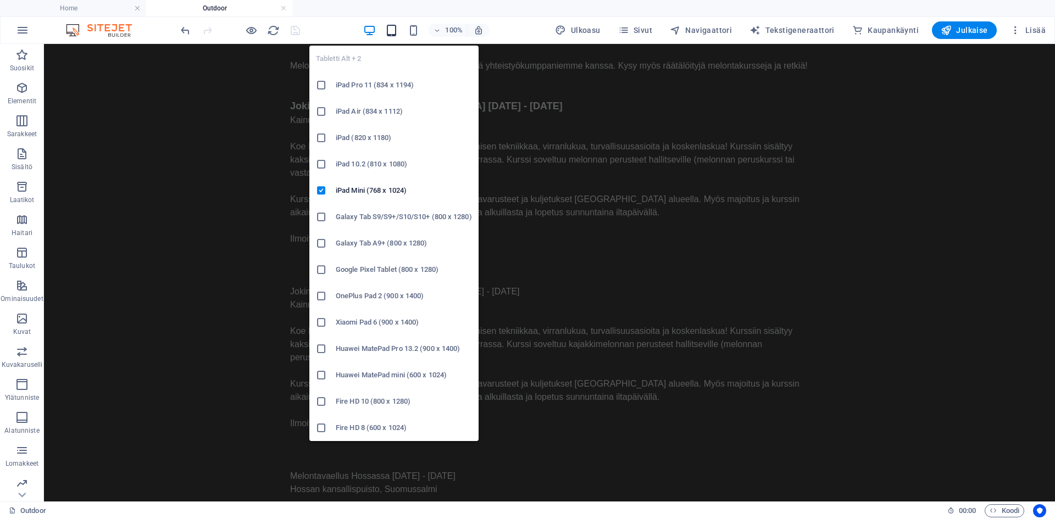
click at [392, 30] on icon "button" at bounding box center [391, 30] width 13 height 13
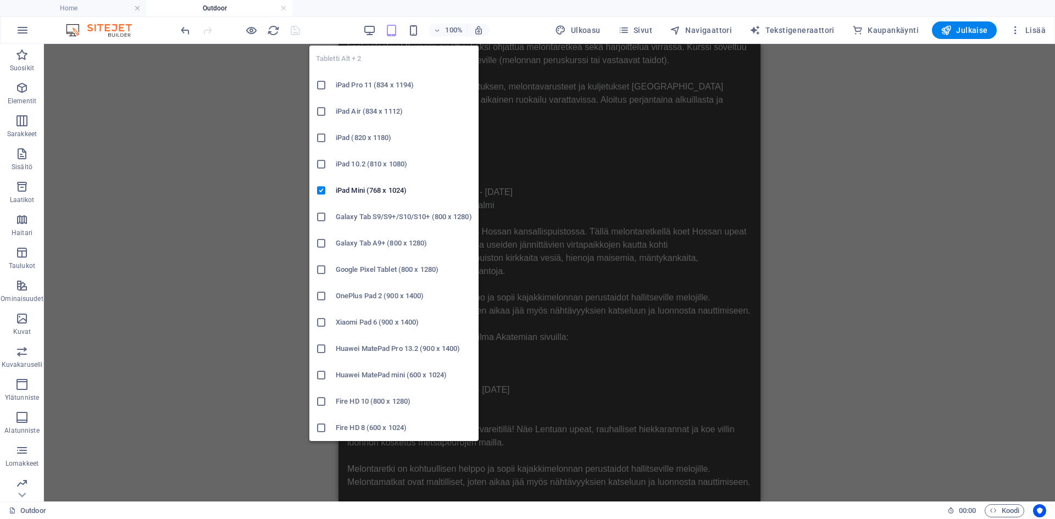
scroll to position [1010, 0]
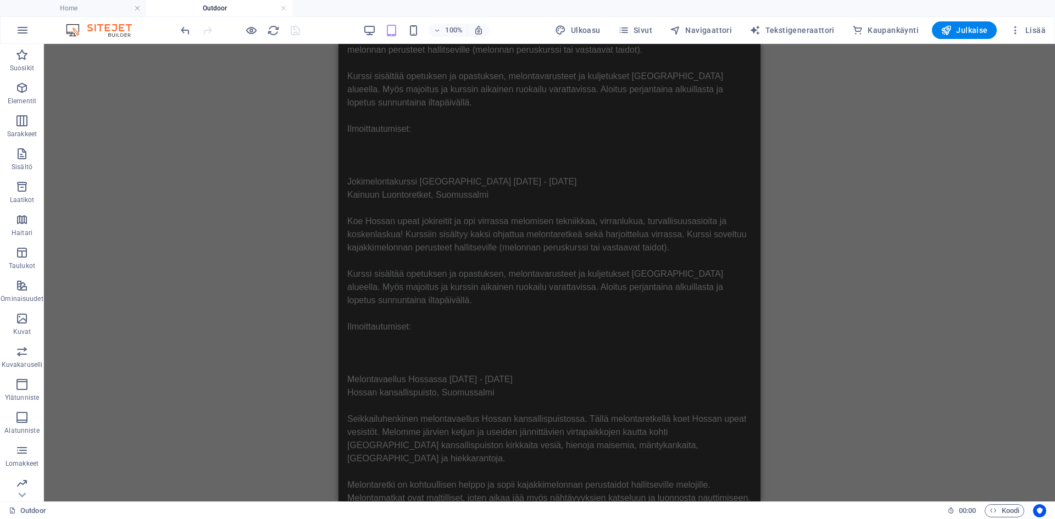
click at [760, 422] on div "H2 Text Text on background Video Text on background Välistys Teksti Pricing tab…" at bounding box center [549, 273] width 1011 height 458
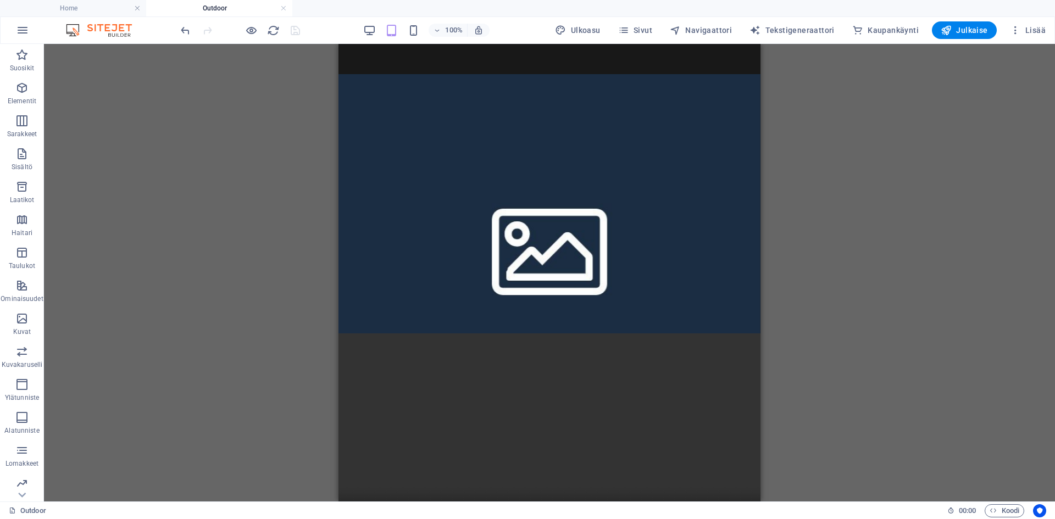
scroll to position [334, 0]
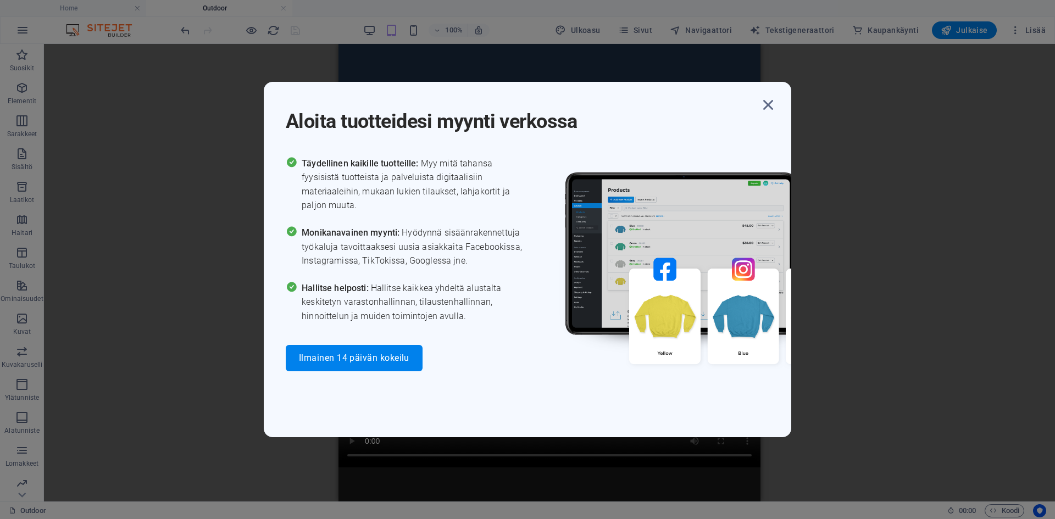
drag, startPoint x: 755, startPoint y: 423, endPoint x: 1074, endPoint y: 218, distance: 379.3
click at [768, 106] on icon "button" at bounding box center [768, 105] width 20 height 20
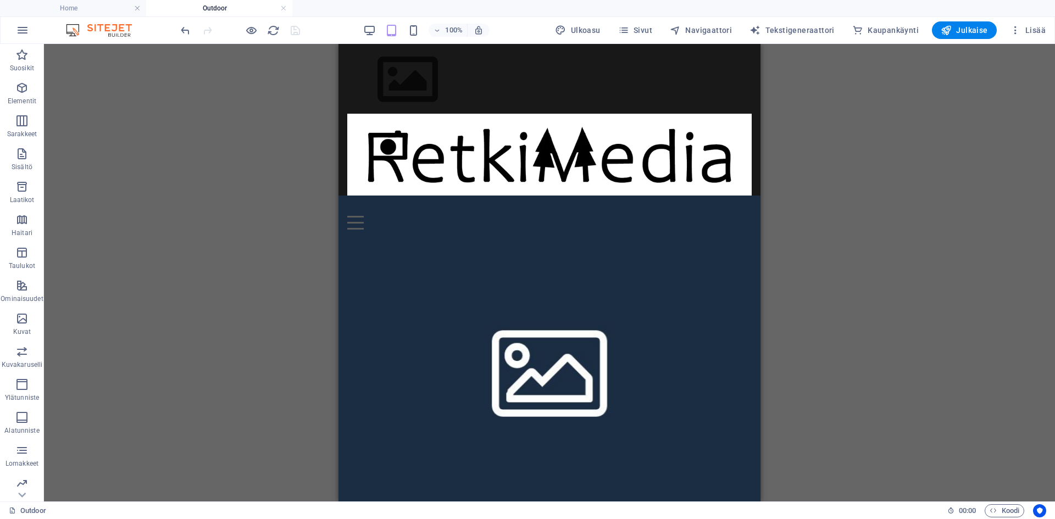
scroll to position [0, 0]
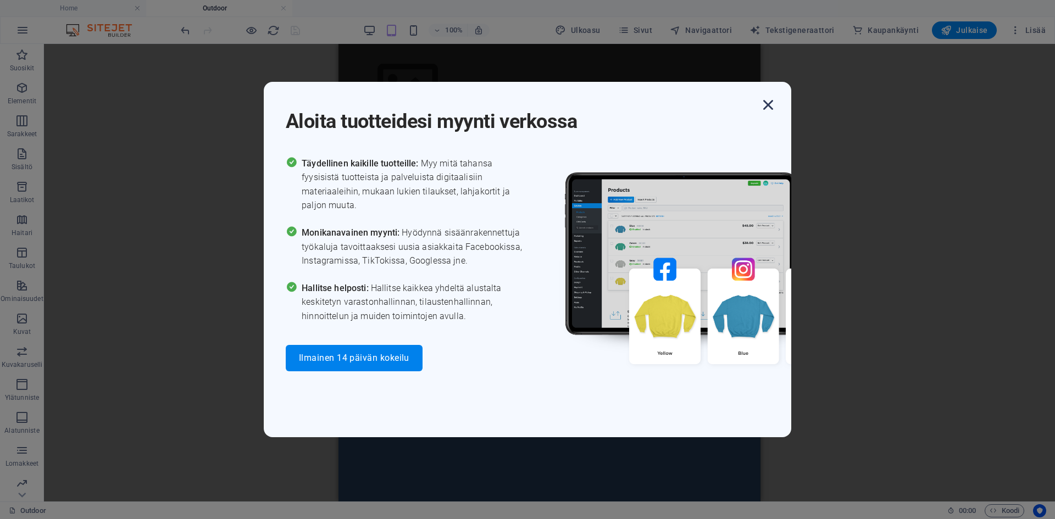
click at [773, 101] on icon "button" at bounding box center [768, 105] width 20 height 20
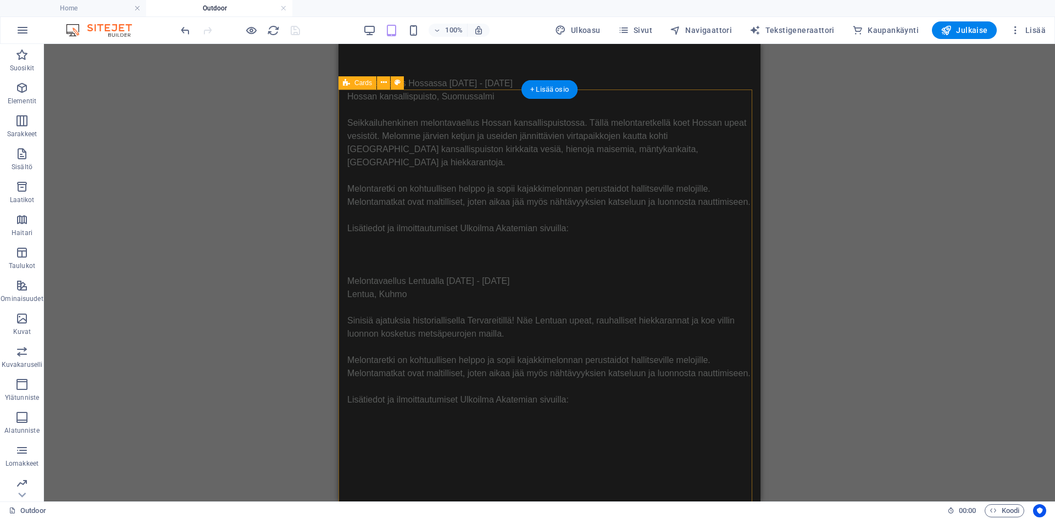
scroll to position [1393, 0]
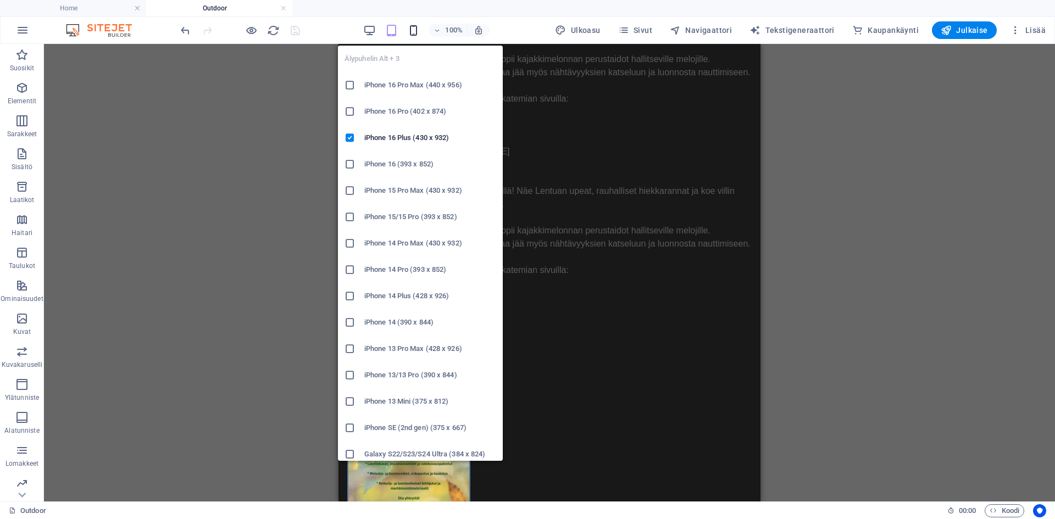
click at [414, 32] on icon "button" at bounding box center [413, 30] width 13 height 13
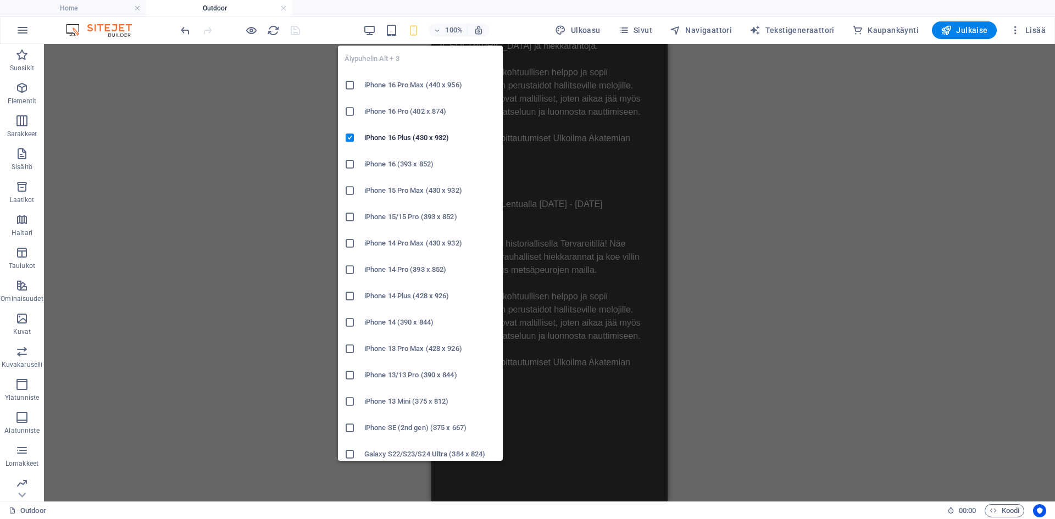
click at [351, 455] on icon at bounding box center [349, 454] width 11 height 11
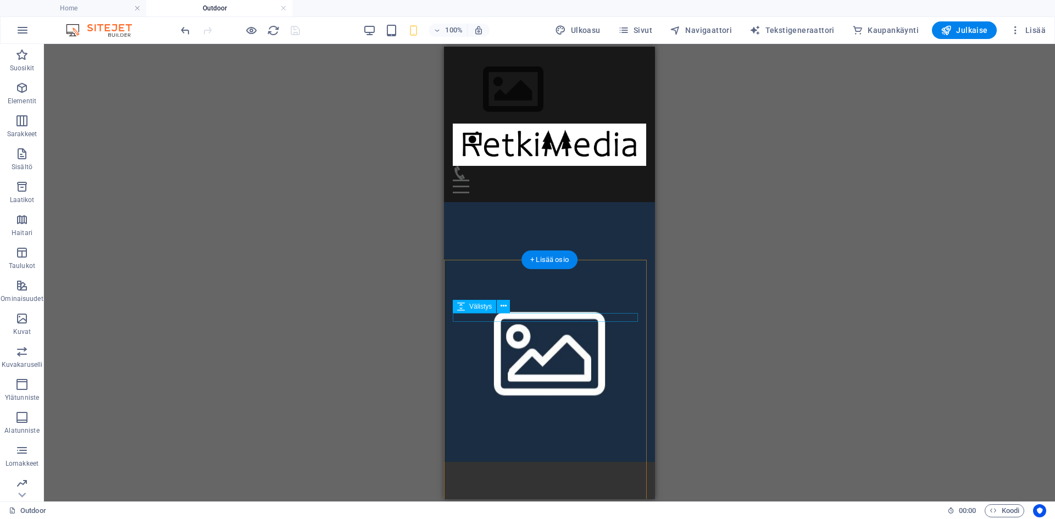
scroll to position [0, 0]
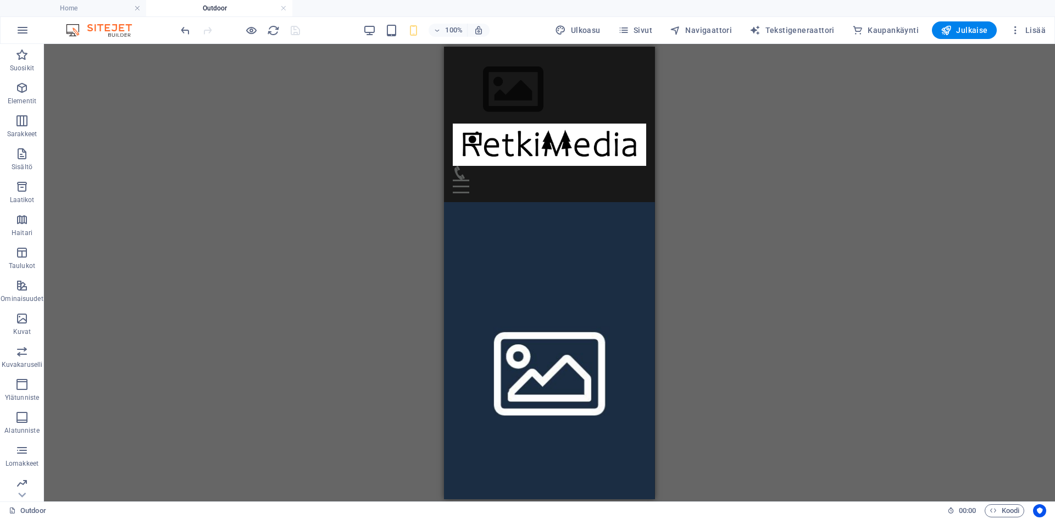
click at [316, 275] on div "H2 Text Text on background Video Text on background Välistys Teksti Pricing tab…" at bounding box center [549, 273] width 1011 height 458
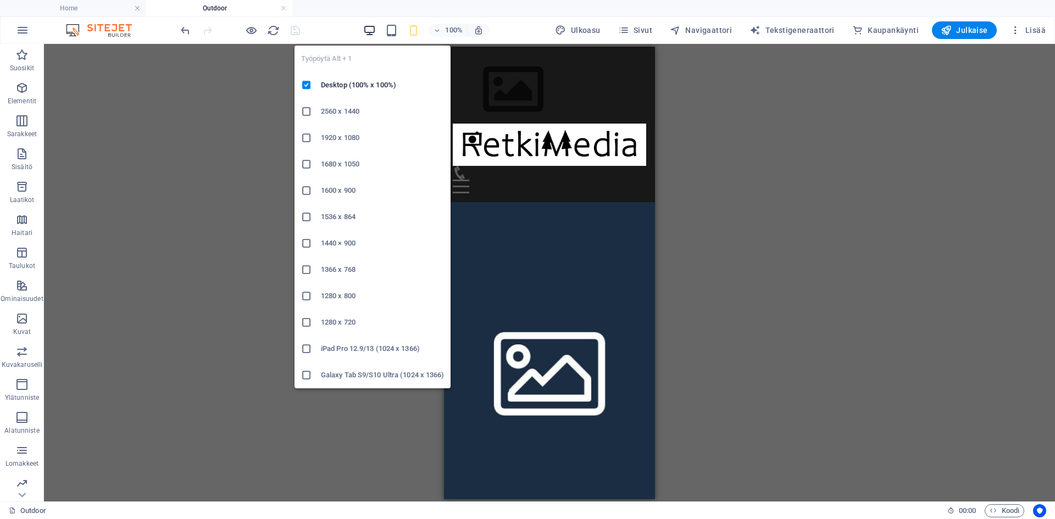
click at [368, 29] on icon "button" at bounding box center [369, 30] width 13 height 13
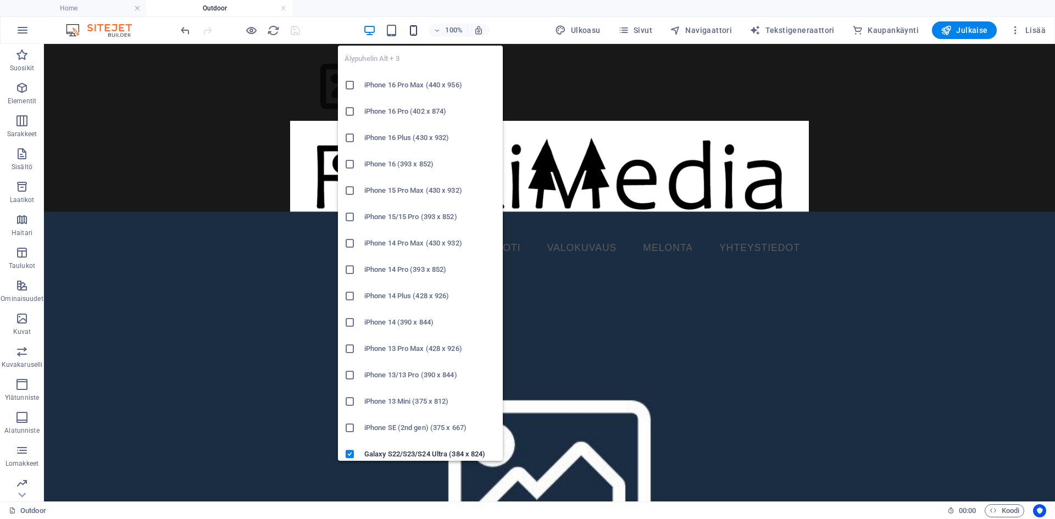
click at [414, 30] on icon "button" at bounding box center [413, 30] width 13 height 13
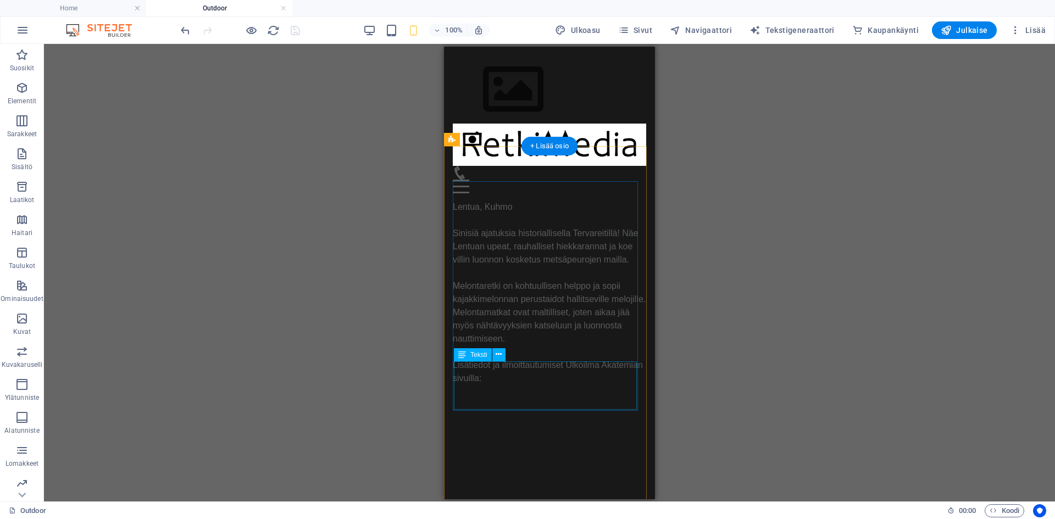
scroll to position [1351, 0]
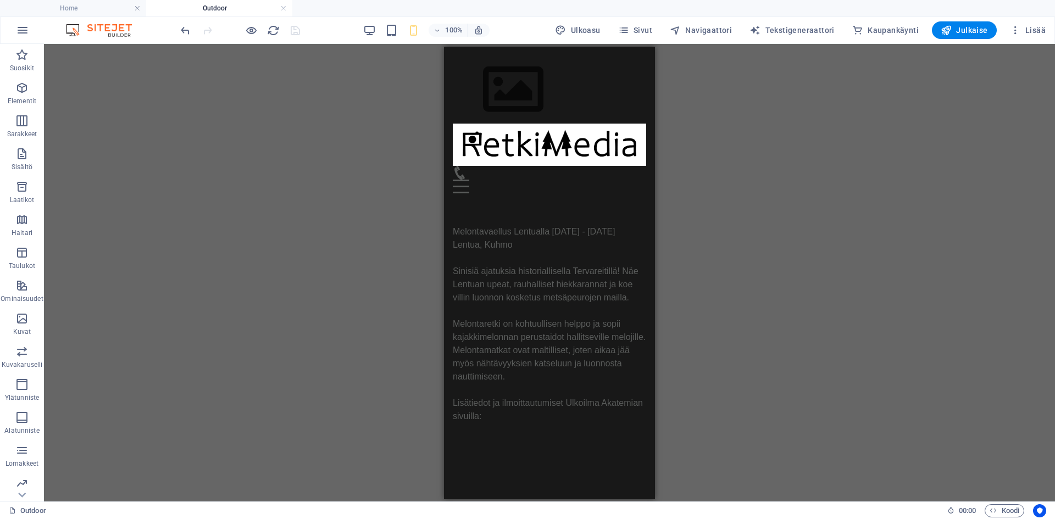
click at [76, 26] on img at bounding box center [104, 30] width 82 height 13
click at [109, 8] on h4 "Home" at bounding box center [73, 8] width 146 height 12
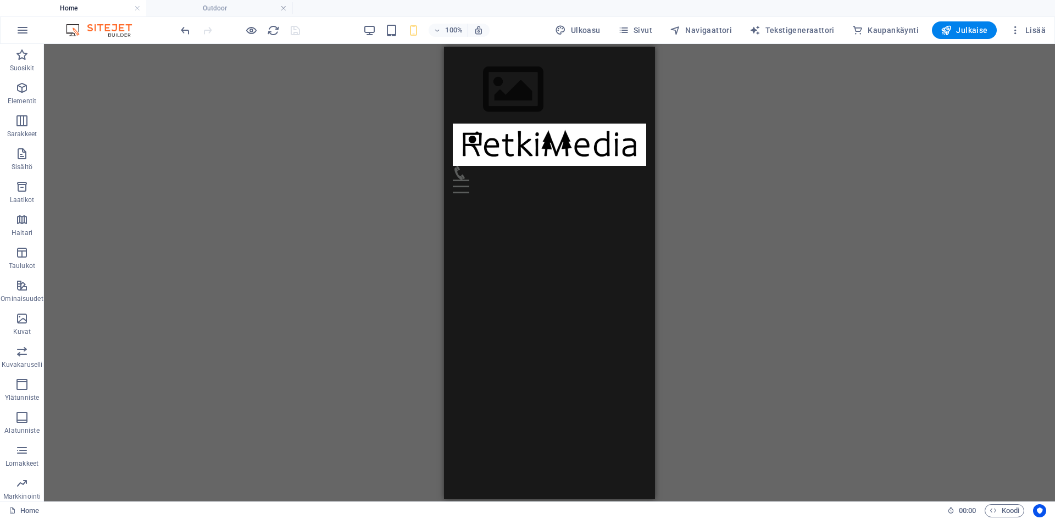
scroll to position [0, 0]
click at [248, 10] on h4 "Outdoor" at bounding box center [219, 8] width 146 height 12
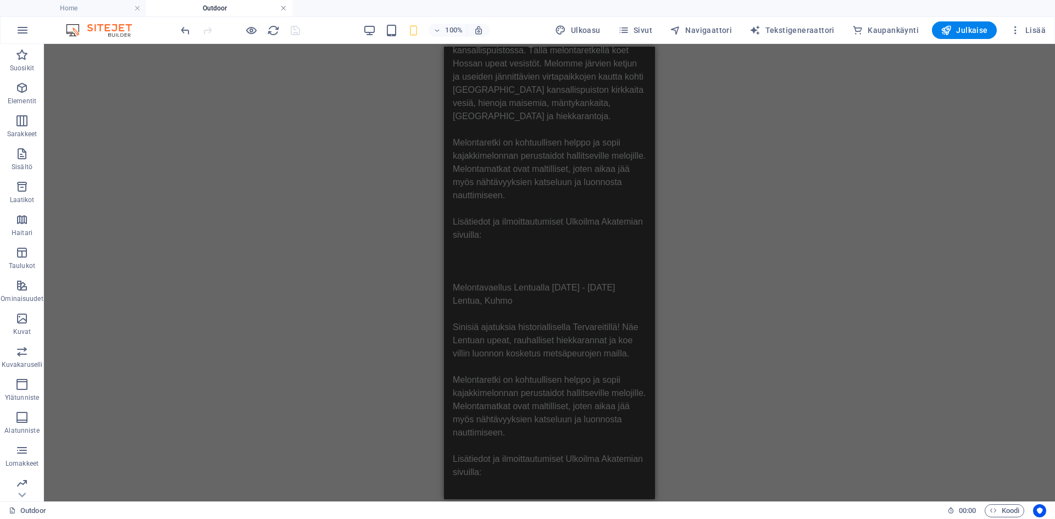
click at [286, 7] on link at bounding box center [283, 8] width 7 height 10
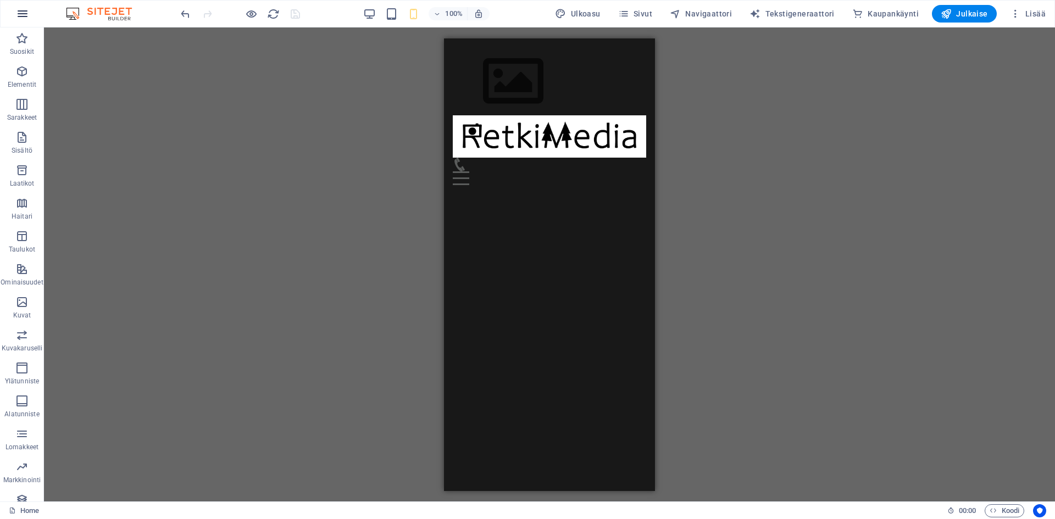
click at [20, 18] on icon "button" at bounding box center [22, 13] width 13 height 13
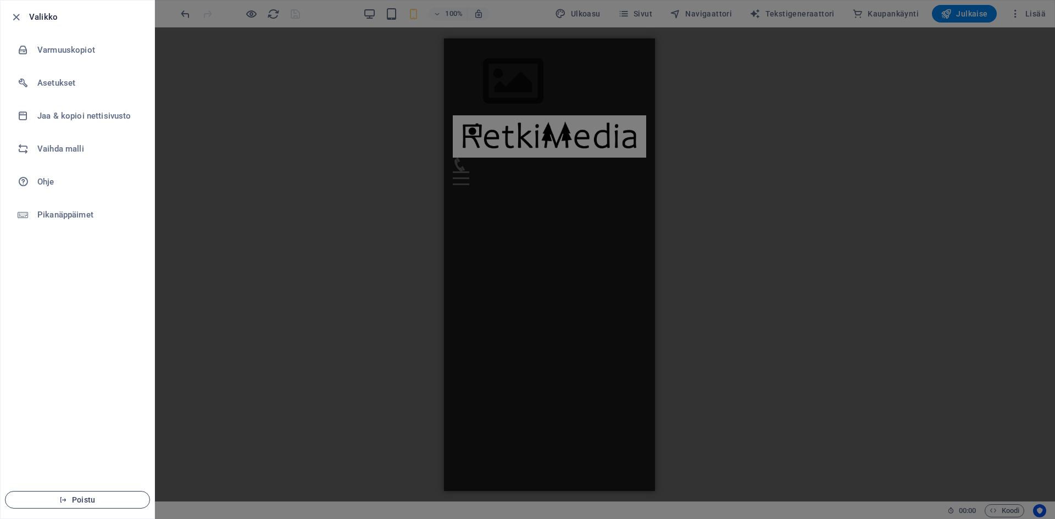
click at [76, 498] on span "Poistu" at bounding box center [77, 499] width 126 height 9
